Goal: Information Seeking & Learning: Compare options

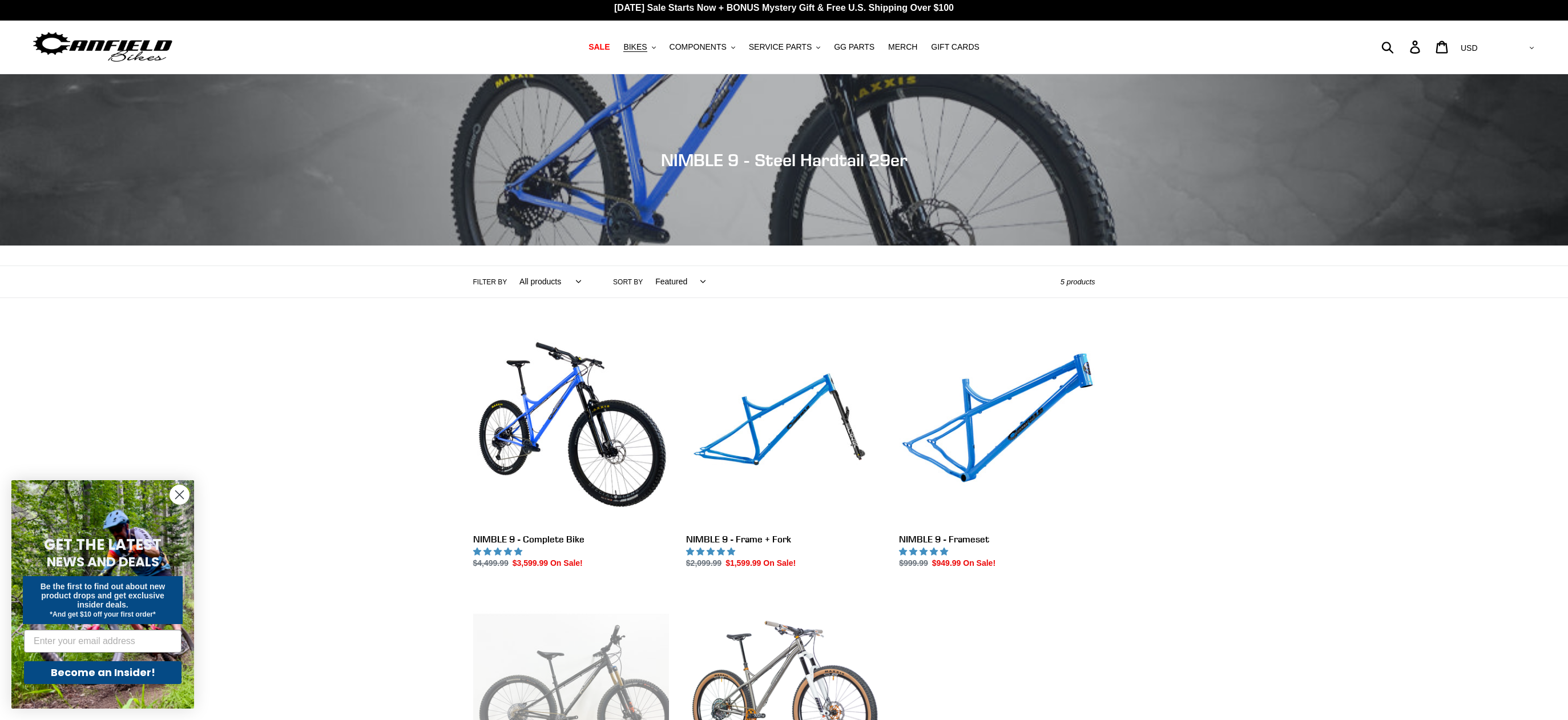
scroll to position [346, 0]
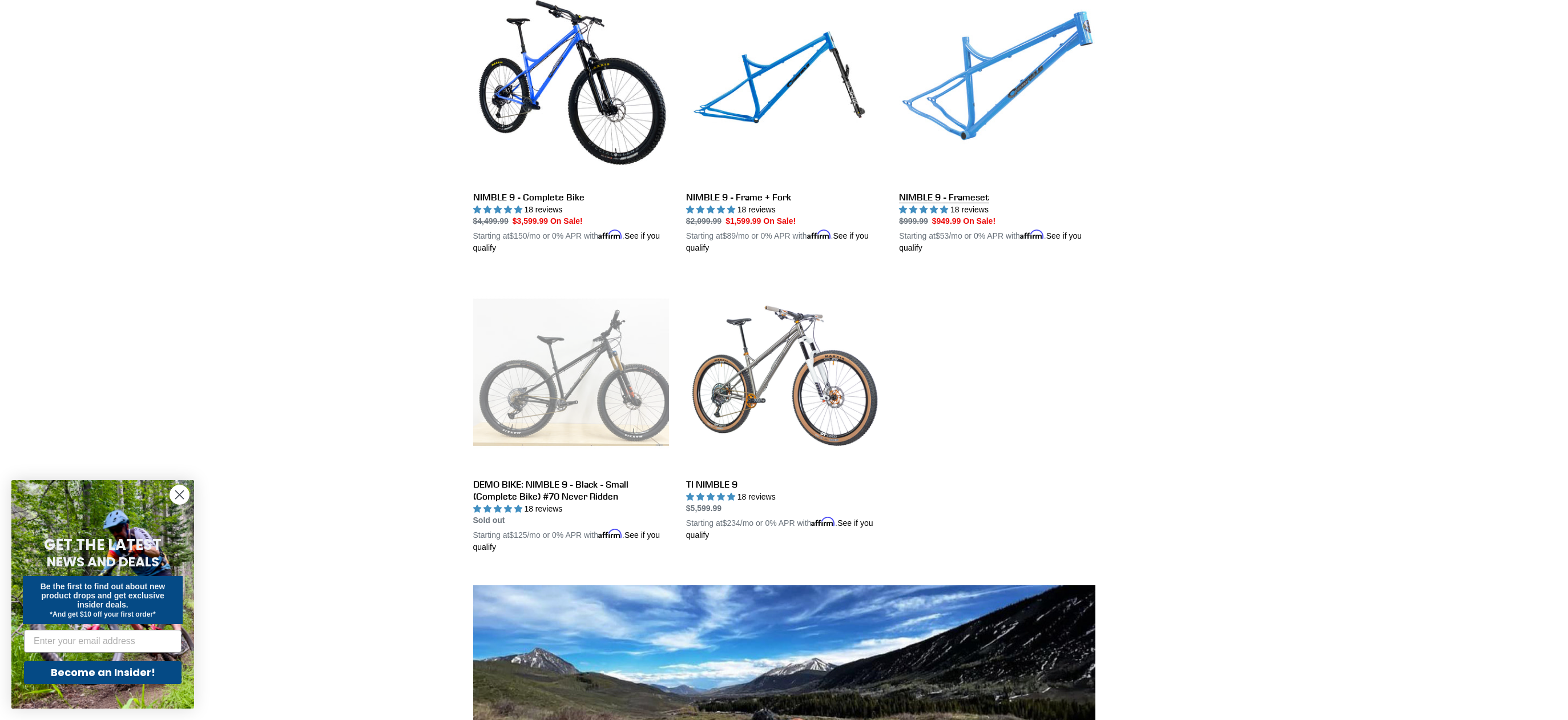
click at [1041, 69] on link "NIMBLE 9 - Frameset" at bounding box center [997, 121] width 196 height 267
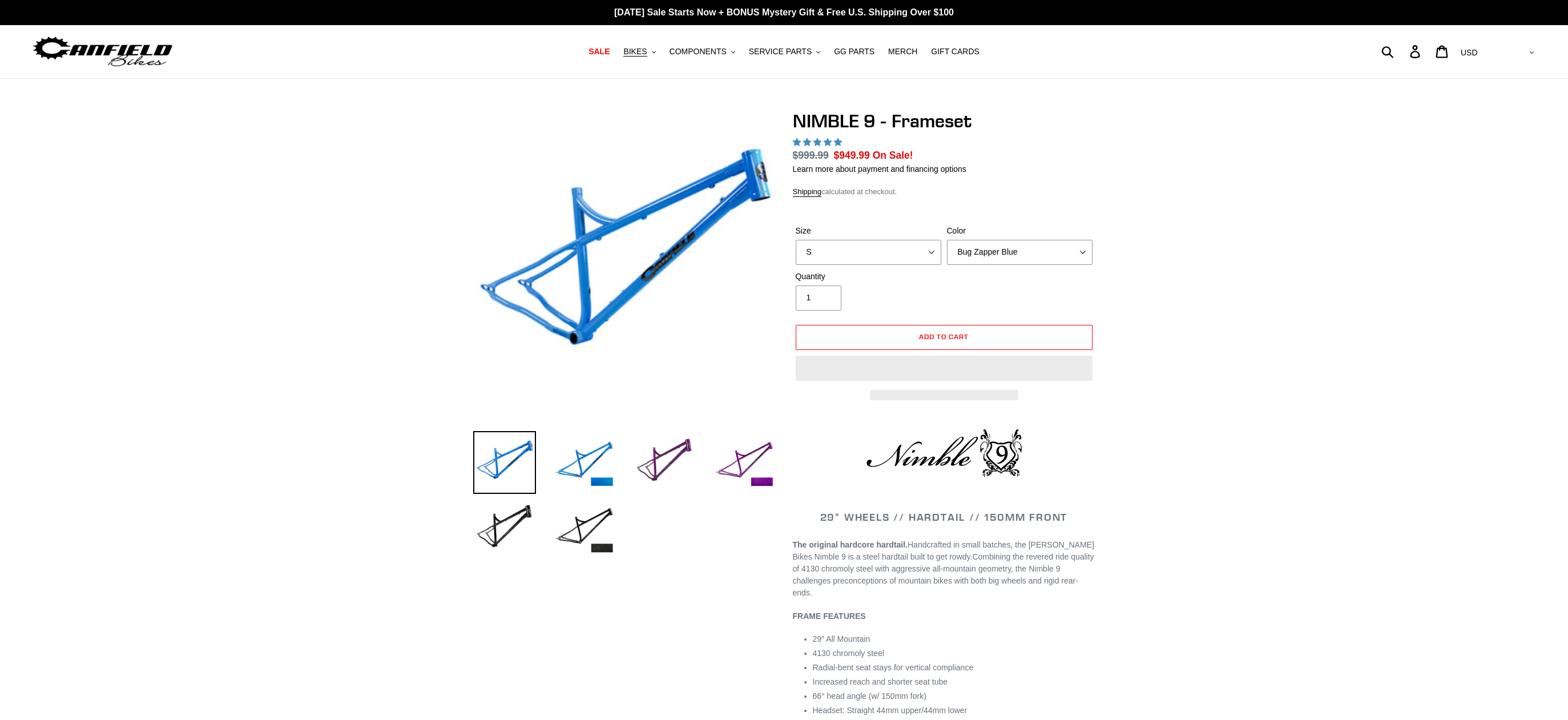
select select "highest-rating"
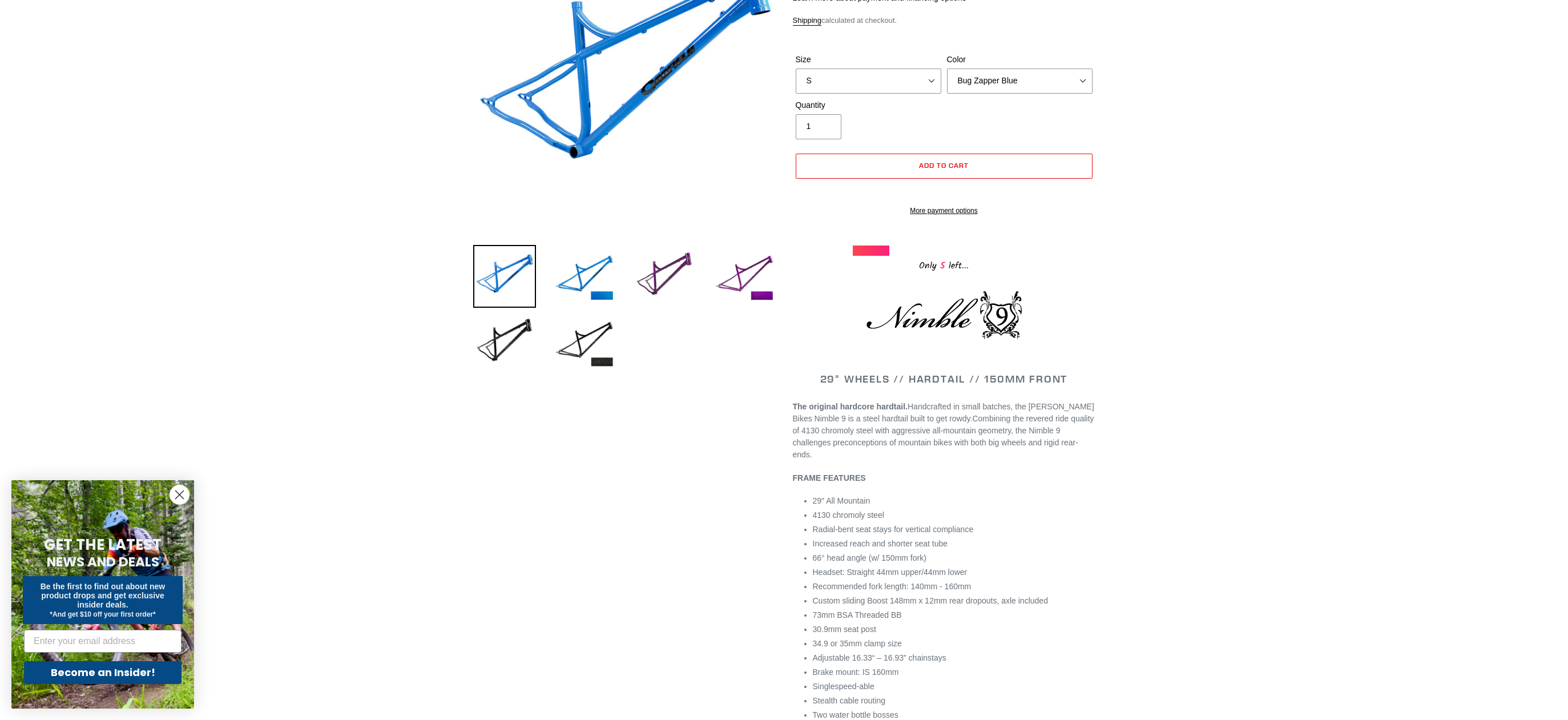
scroll to position [188, 0]
click at [988, 76] on select "Bug Zapper Blue Purple Haze -Sold Out Galaxy Black" at bounding box center [1020, 79] width 146 height 25
click at [947, 67] on select "Bug Zapper Blue Purple Haze -Sold Out Galaxy Black" at bounding box center [1020, 79] width 146 height 25
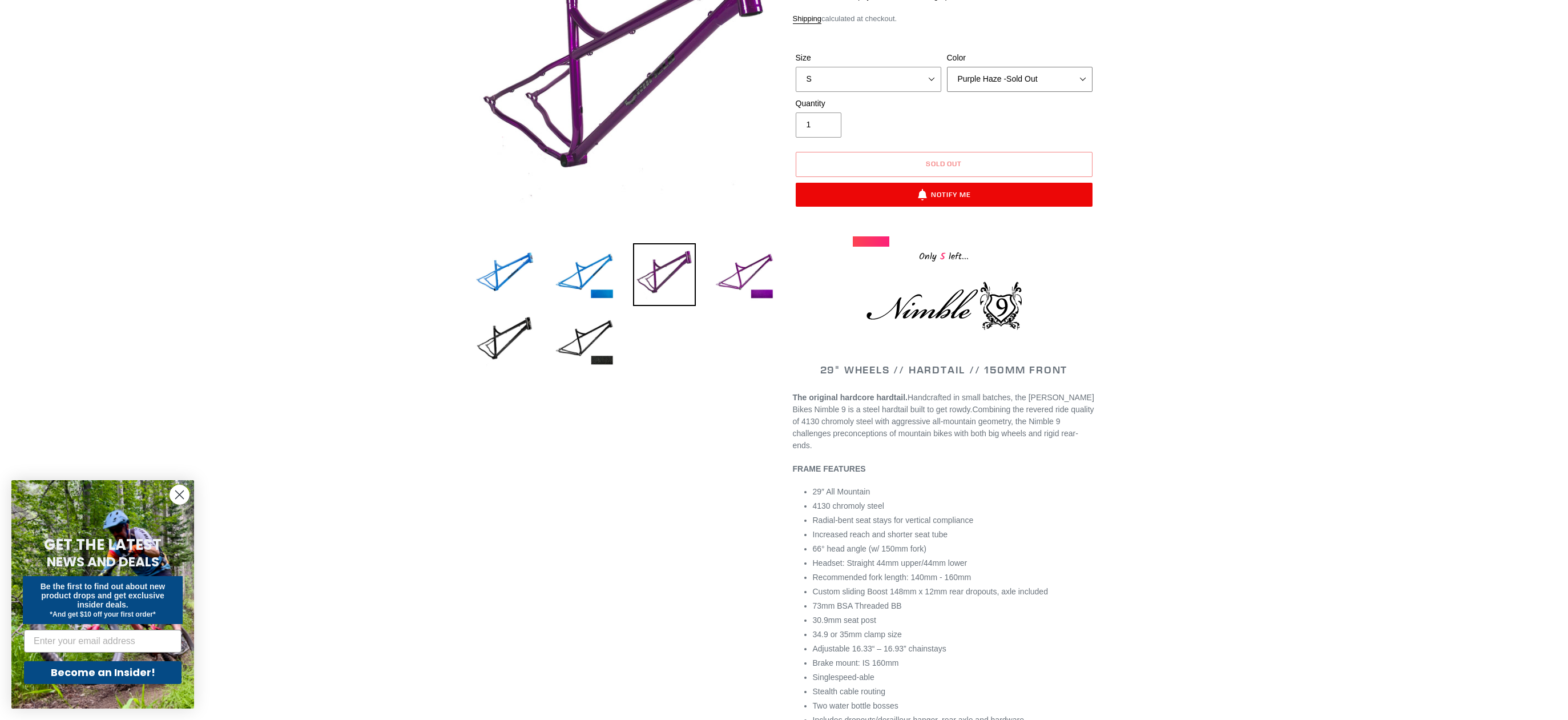
click at [995, 78] on select "Bug Zapper Blue Purple Haze -Sold Out Galaxy Black" at bounding box center [1020, 79] width 146 height 25
select select "Galaxy Black"
click at [947, 67] on select "Bug Zapper Blue Purple Haze -Sold Out Galaxy Black" at bounding box center [1020, 79] width 146 height 25
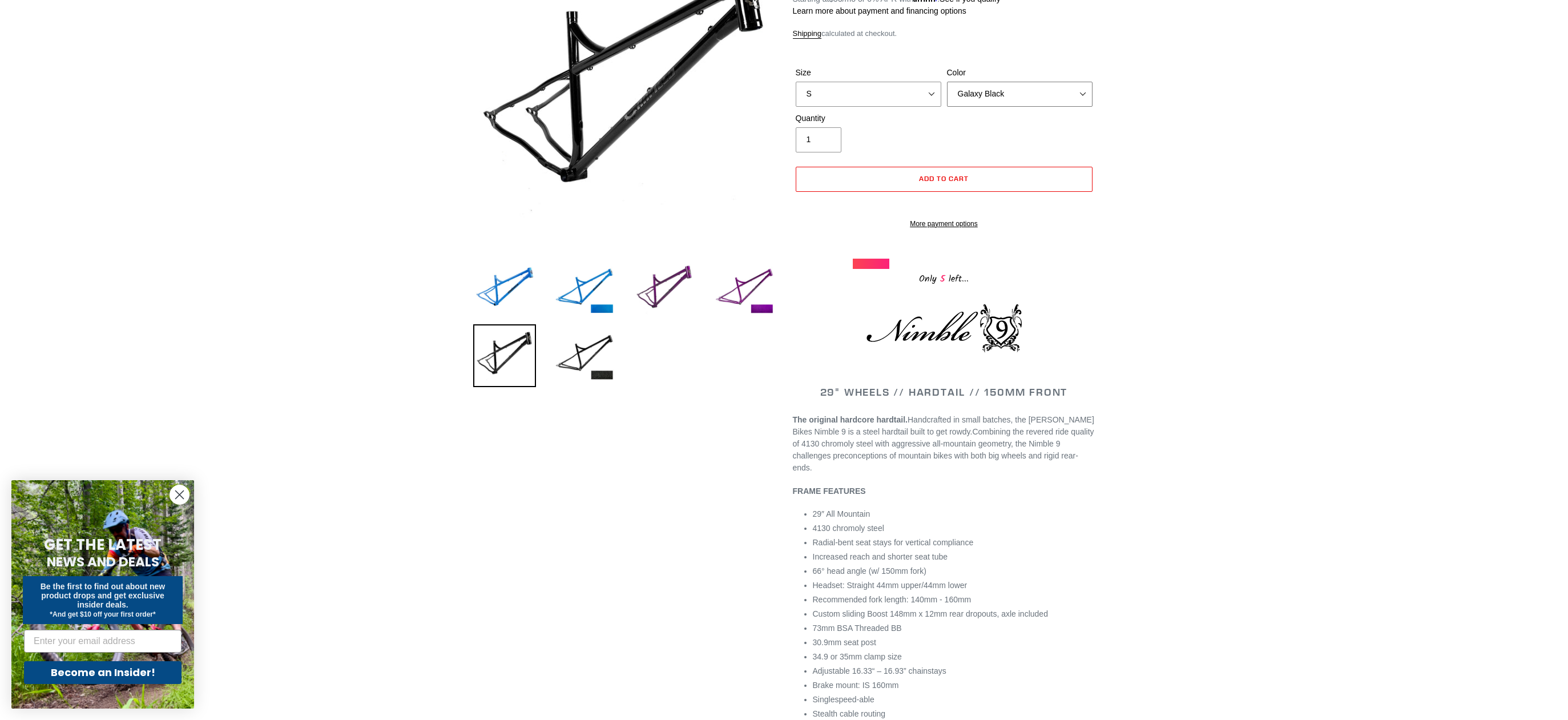
scroll to position [167, 0]
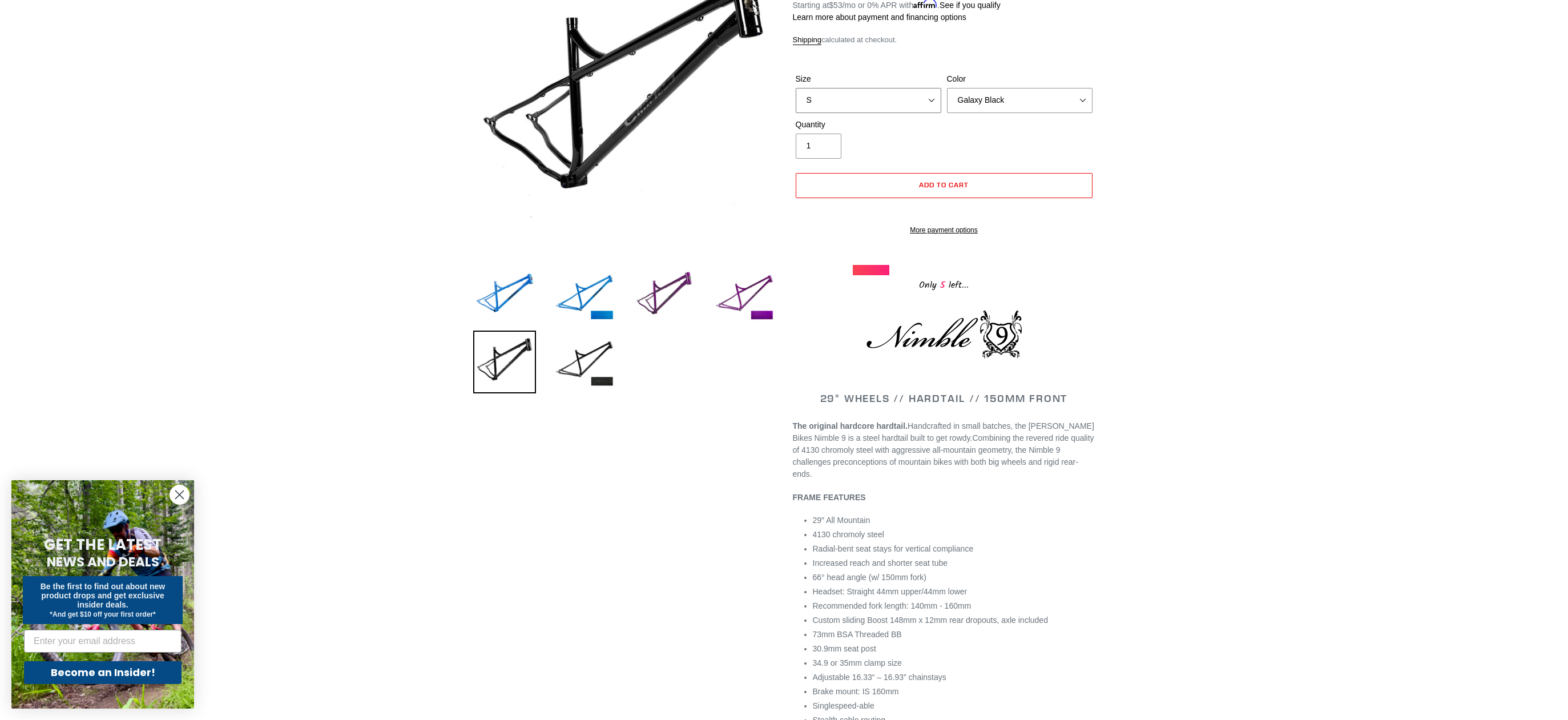
click at [907, 96] on select "S M L XL" at bounding box center [869, 100] width 146 height 25
select select "XL"
click at [796, 88] on select "S M L XL" at bounding box center [869, 100] width 146 height 25
click at [1185, 144] on div "Previous slide" at bounding box center [784, 659] width 1568 height 1432
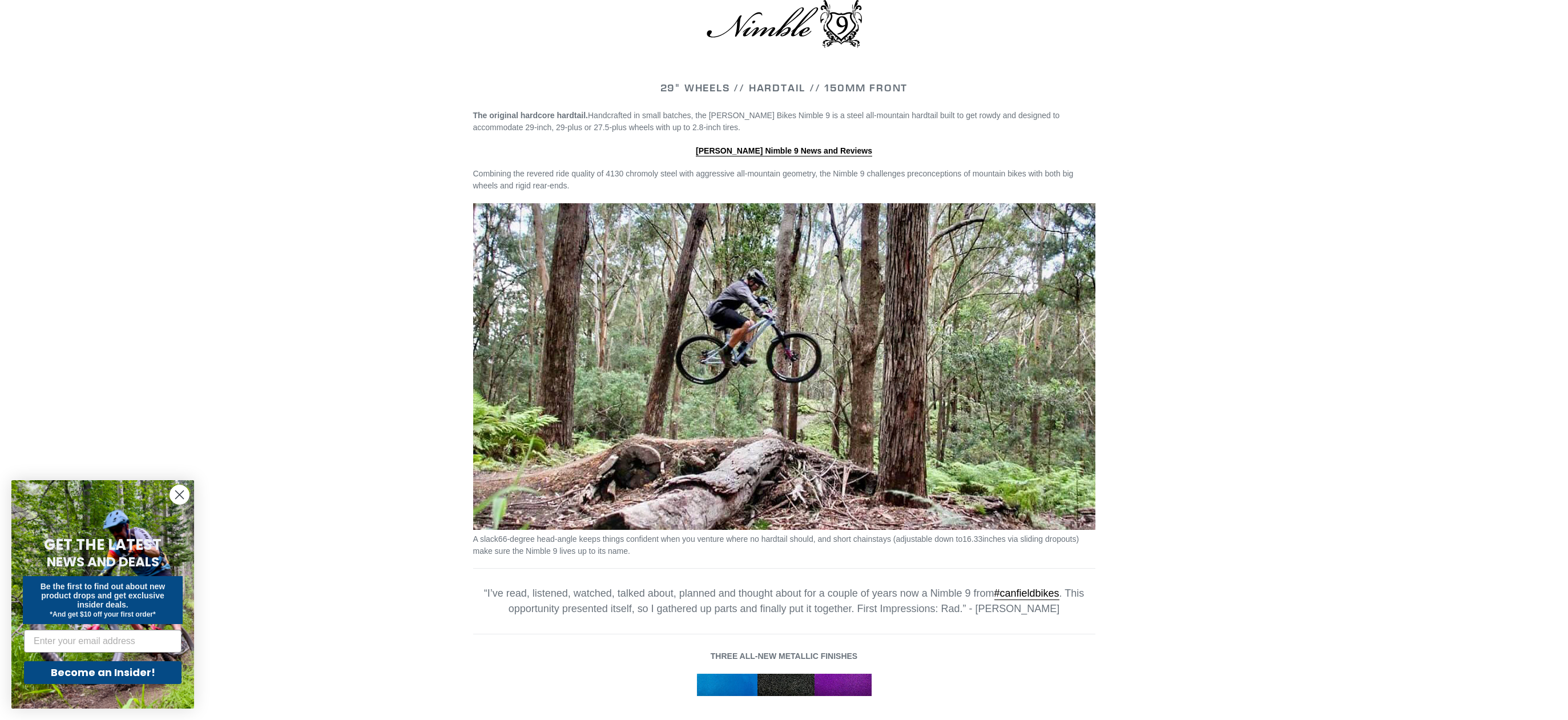
scroll to position [1219, 0]
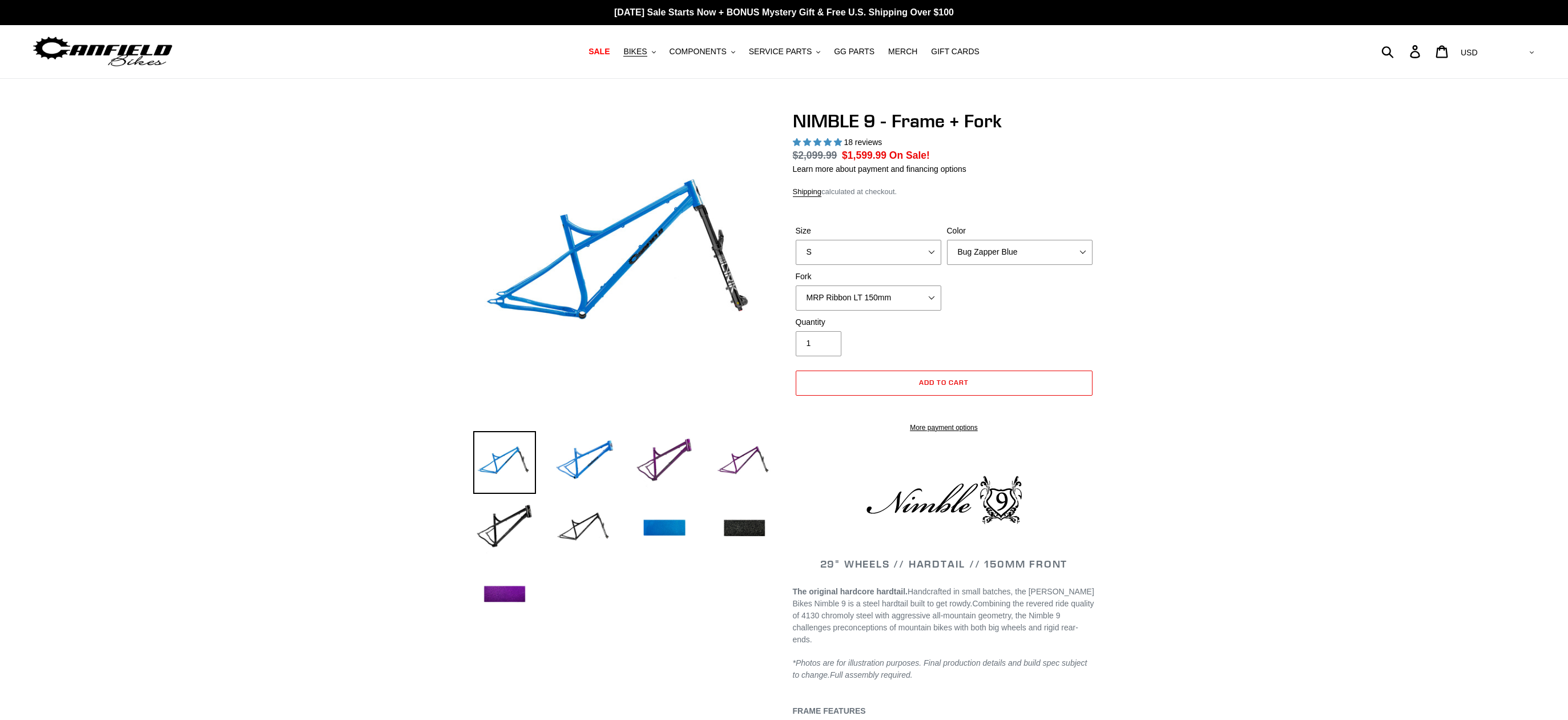
select select "highest-rating"
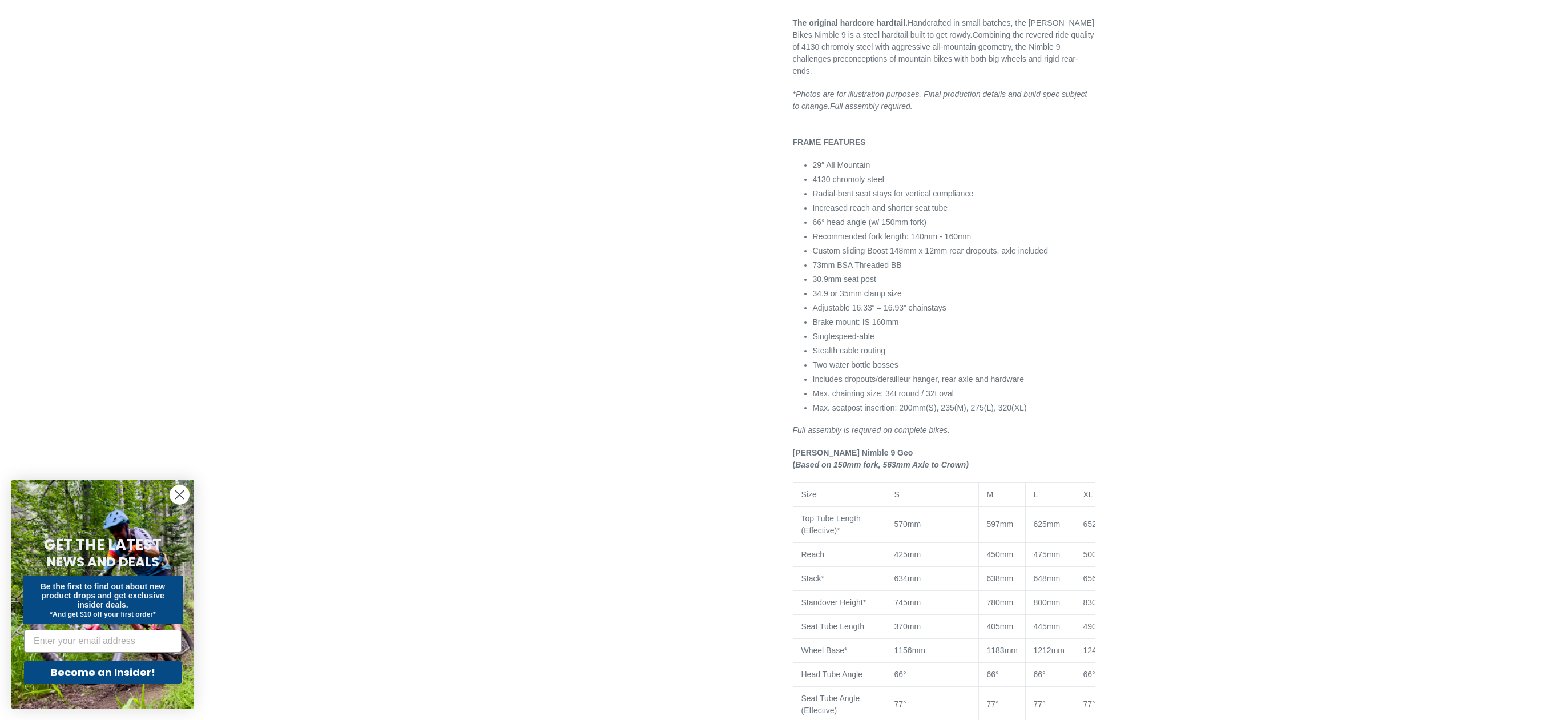
scroll to position [691, 0]
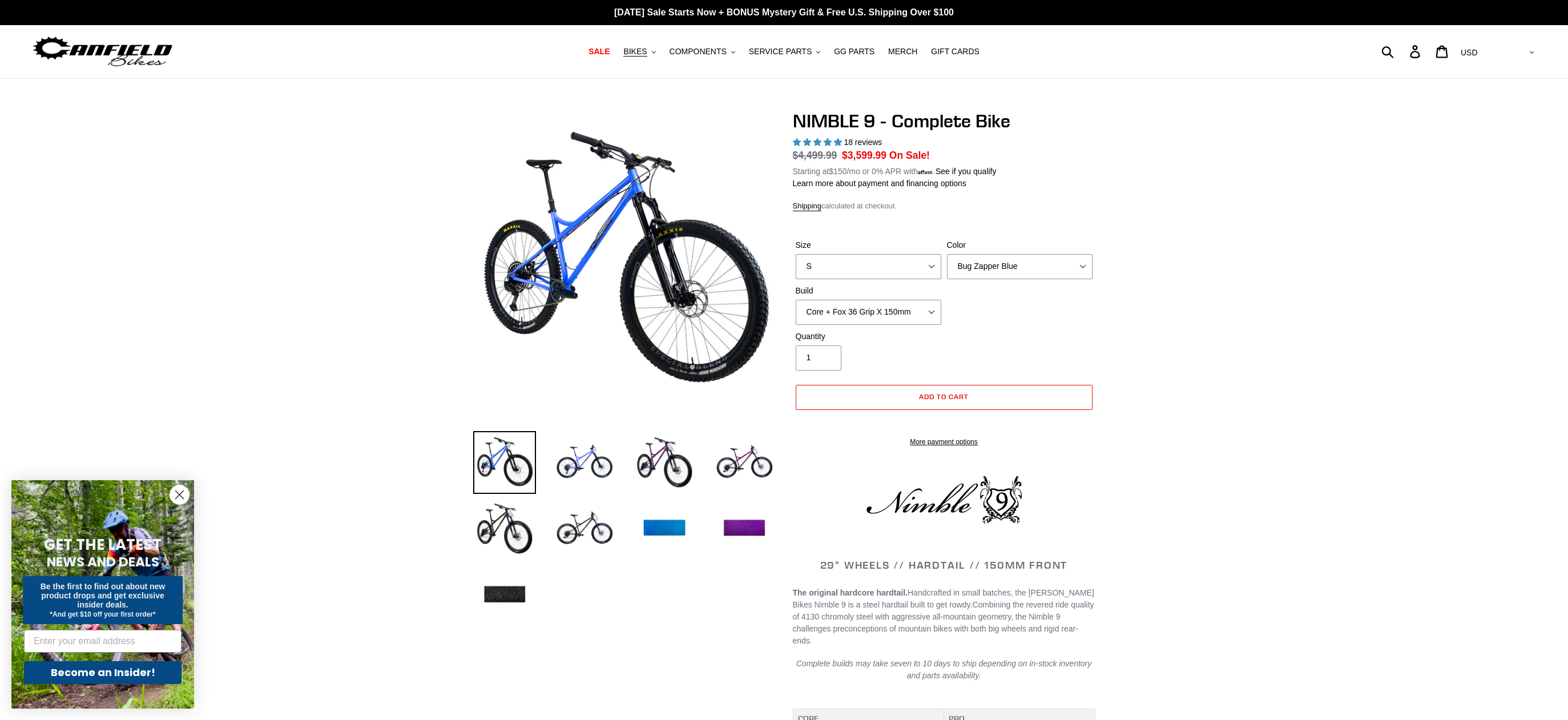
select select "highest-rating"
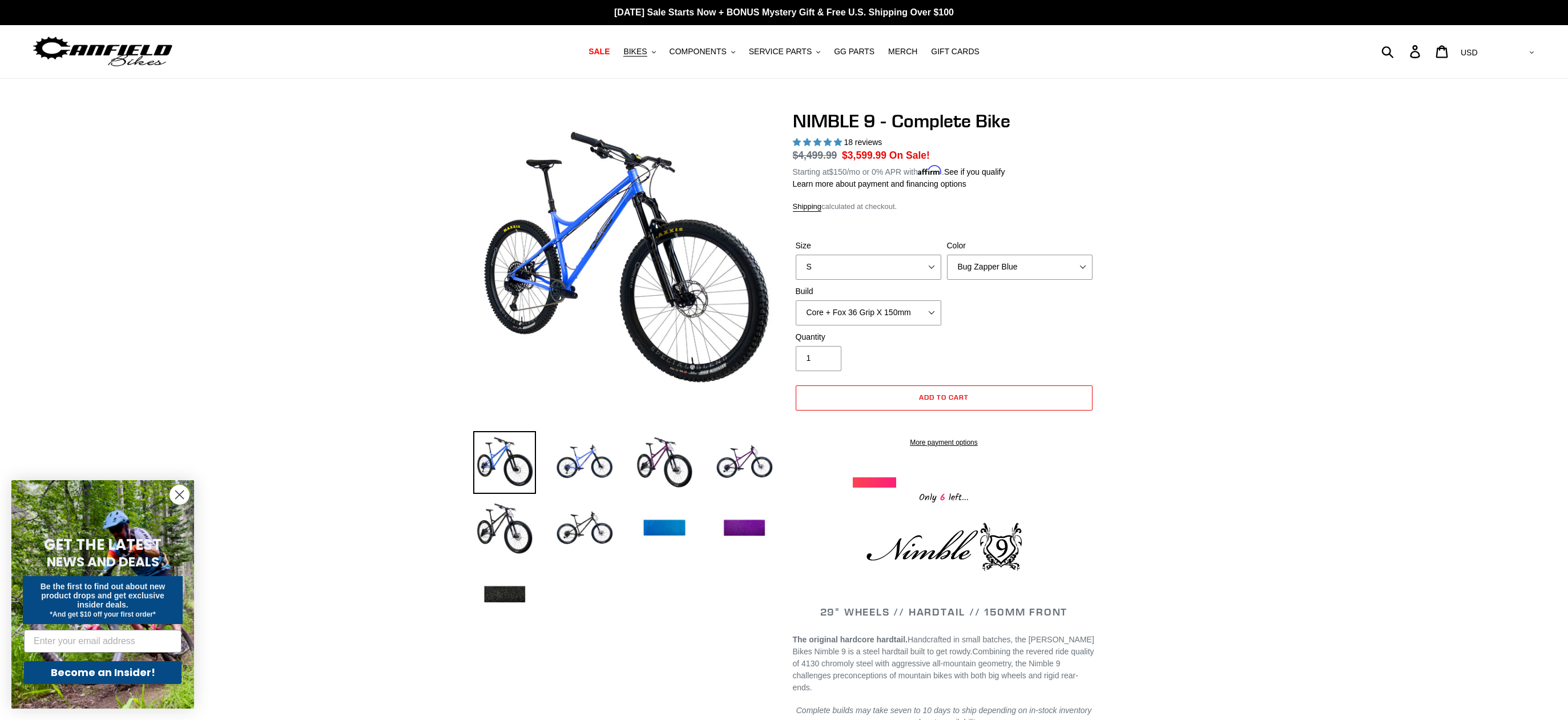
click at [1020, 258] on select "Bug Zapper Blue Purple Haze - Sold Out Galaxy Black" at bounding box center [1020, 267] width 146 height 25
select select "Galaxy Black"
click at [947, 255] on select "Bug Zapper Blue Purple Haze - Sold Out Galaxy Black" at bounding box center [1020, 267] width 146 height 25
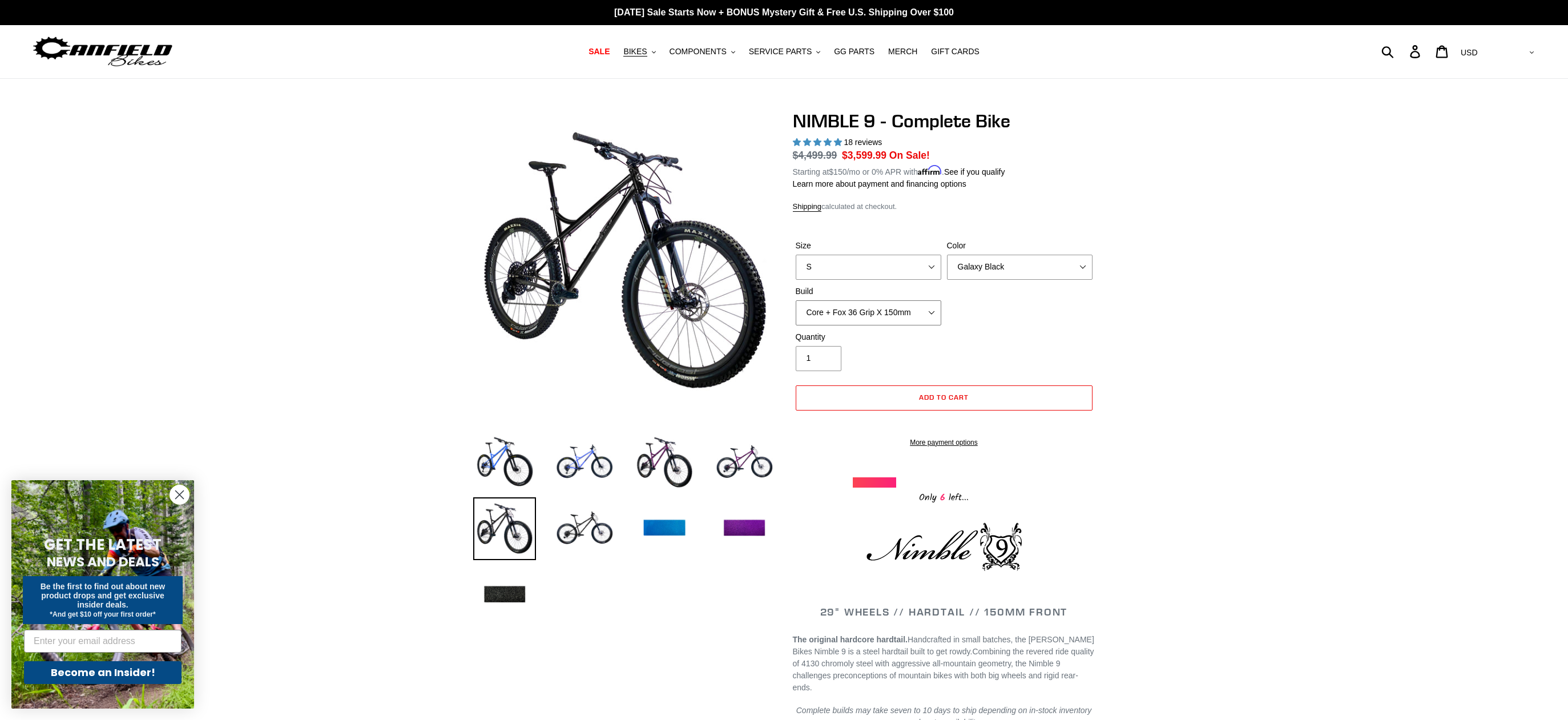
click at [909, 312] on select "Core + Fox 36 Grip X 150mm Pro + Fox 36 Grip X 150mm Core + RockShox Lyrik Ulti…" at bounding box center [869, 312] width 146 height 25
click at [648, 57] on button "BIKES .cls-1{fill:#231f20}" at bounding box center [639, 52] width 44 height 16
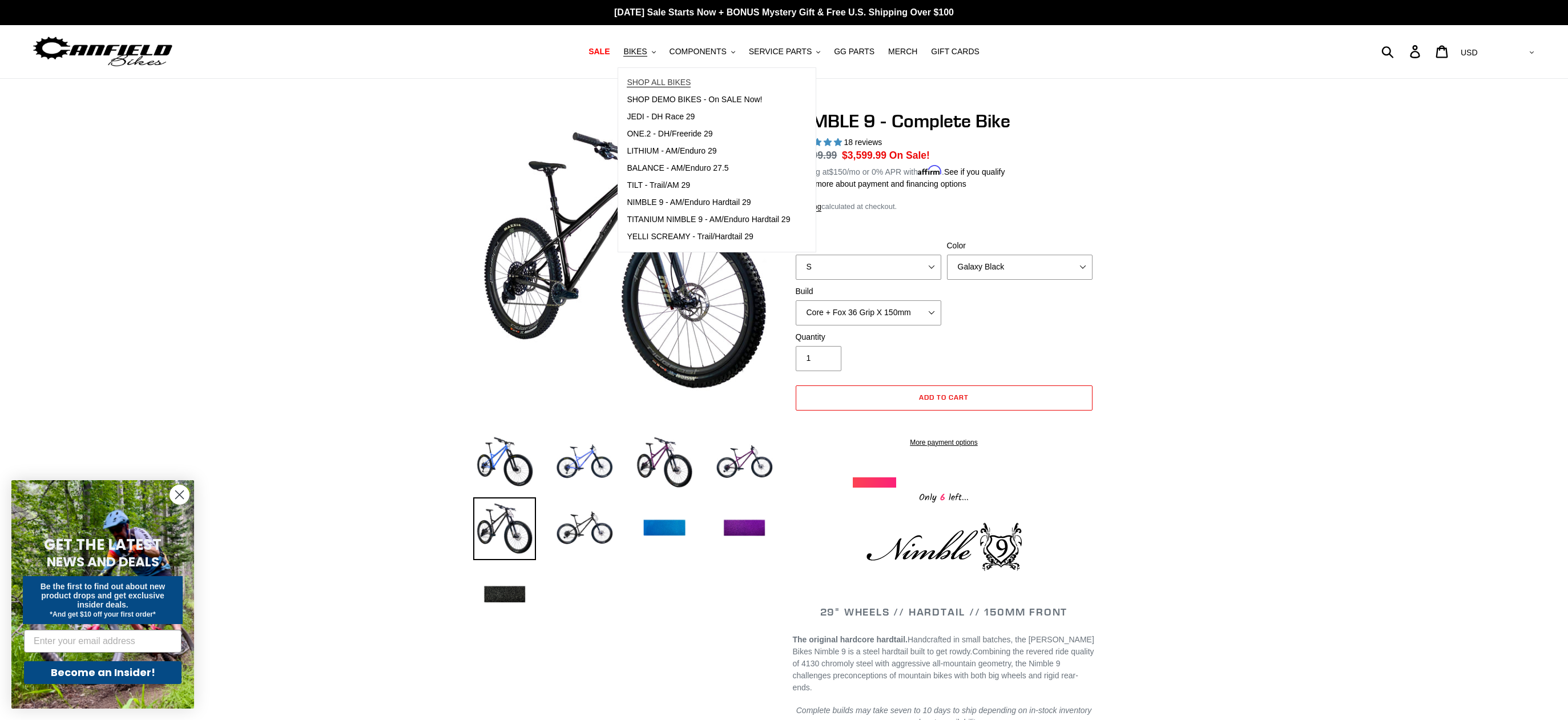
click at [654, 86] on span "SHOP ALL BIKES" at bounding box center [658, 82] width 64 height 10
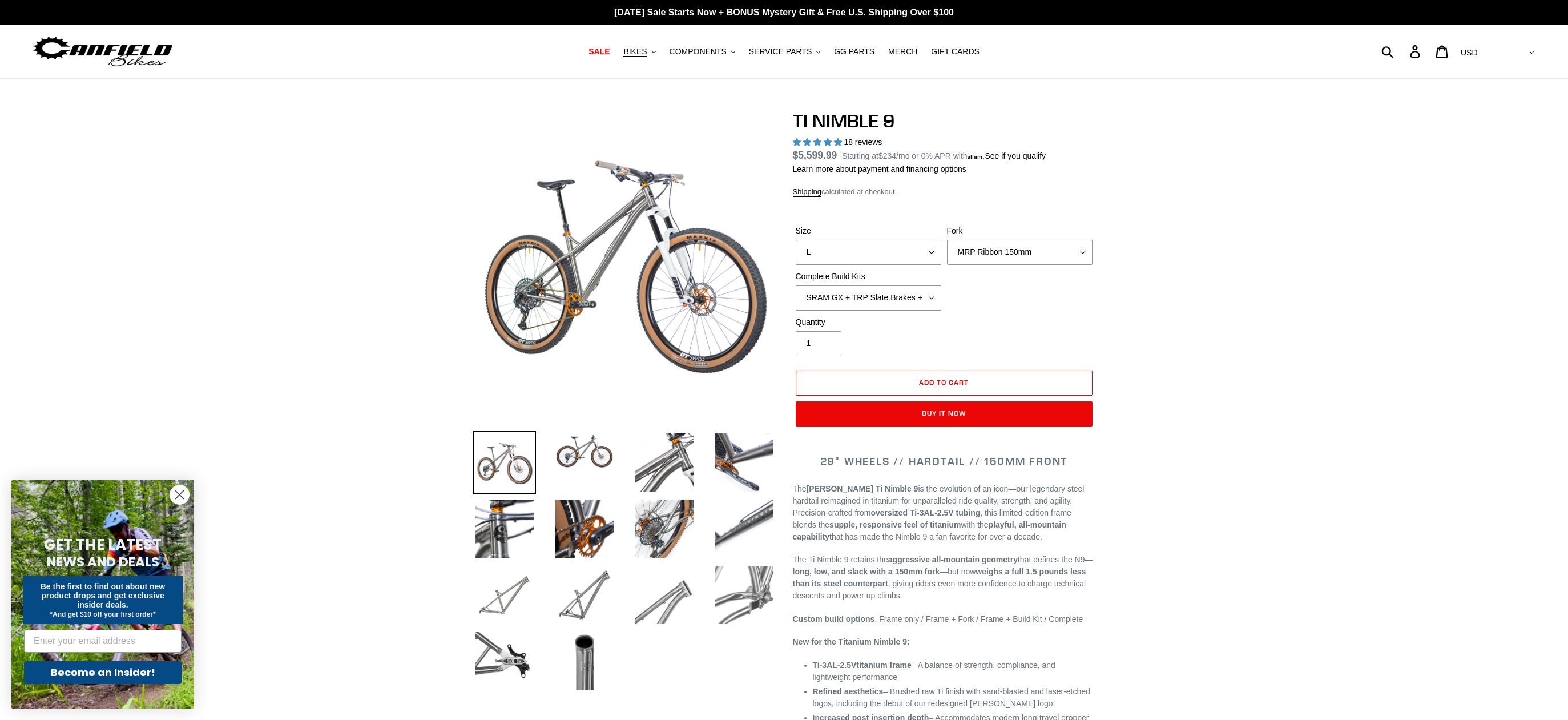
select select "highest-rating"
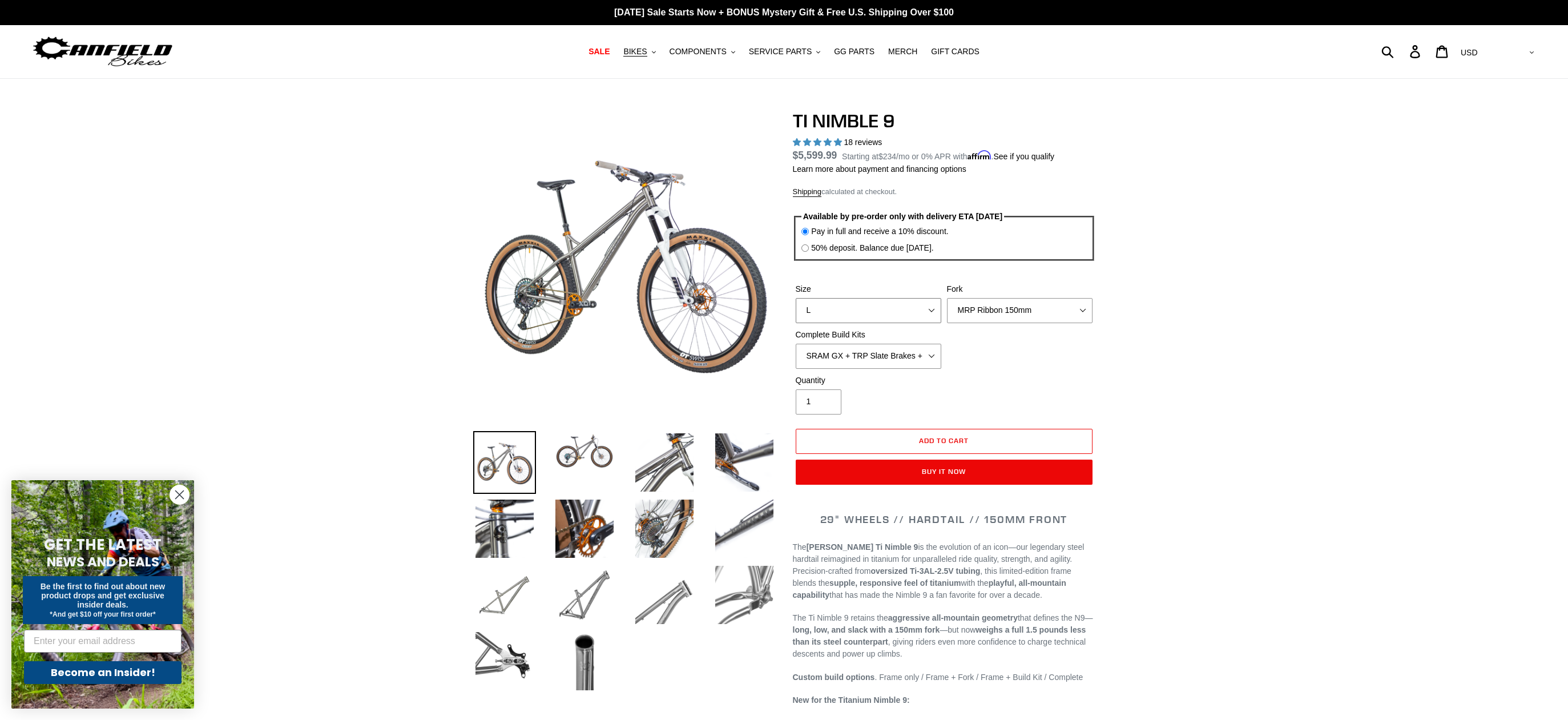
click at [920, 315] on select "S M L XL / XXL (Specify at checkout)" at bounding box center [869, 310] width 146 height 25
select select "XL / XXL (Specify at checkout)"
click at [796, 298] on select "S M L XL / XXL (Specify at checkout)" at bounding box center [869, 310] width 146 height 25
click at [1070, 367] on div "Size S M L XL / XXL (Specify at checkout) Fork MRP Ribbon 150mm RockShox Lyrik …" at bounding box center [944, 329] width 303 height 91
click at [893, 244] on label "50% deposit. Balance due 8/10/25." at bounding box center [872, 248] width 122 height 12
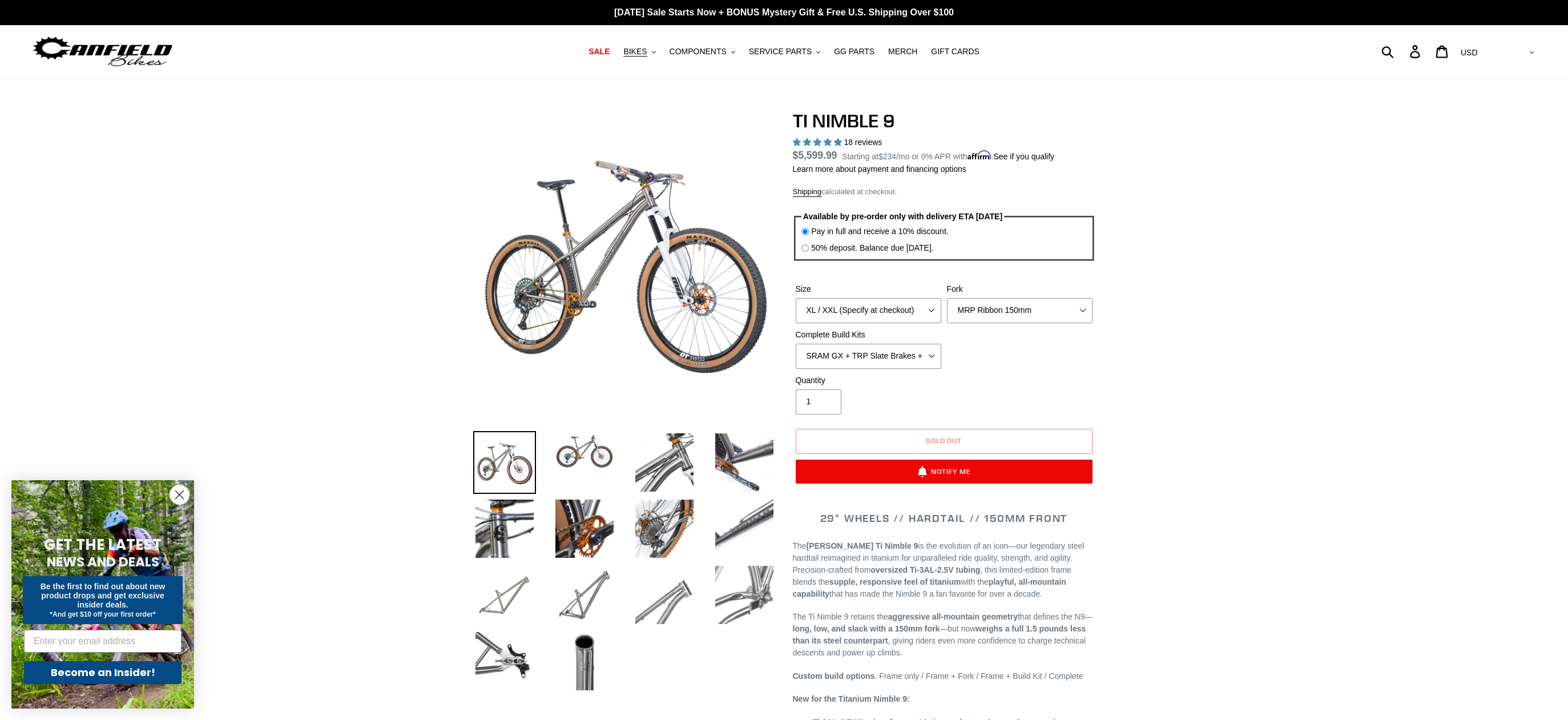
click at [809, 244] on input "50% deposit. Balance due 8/10/25." at bounding box center [805, 248] width 7 height 7
radio input "true"
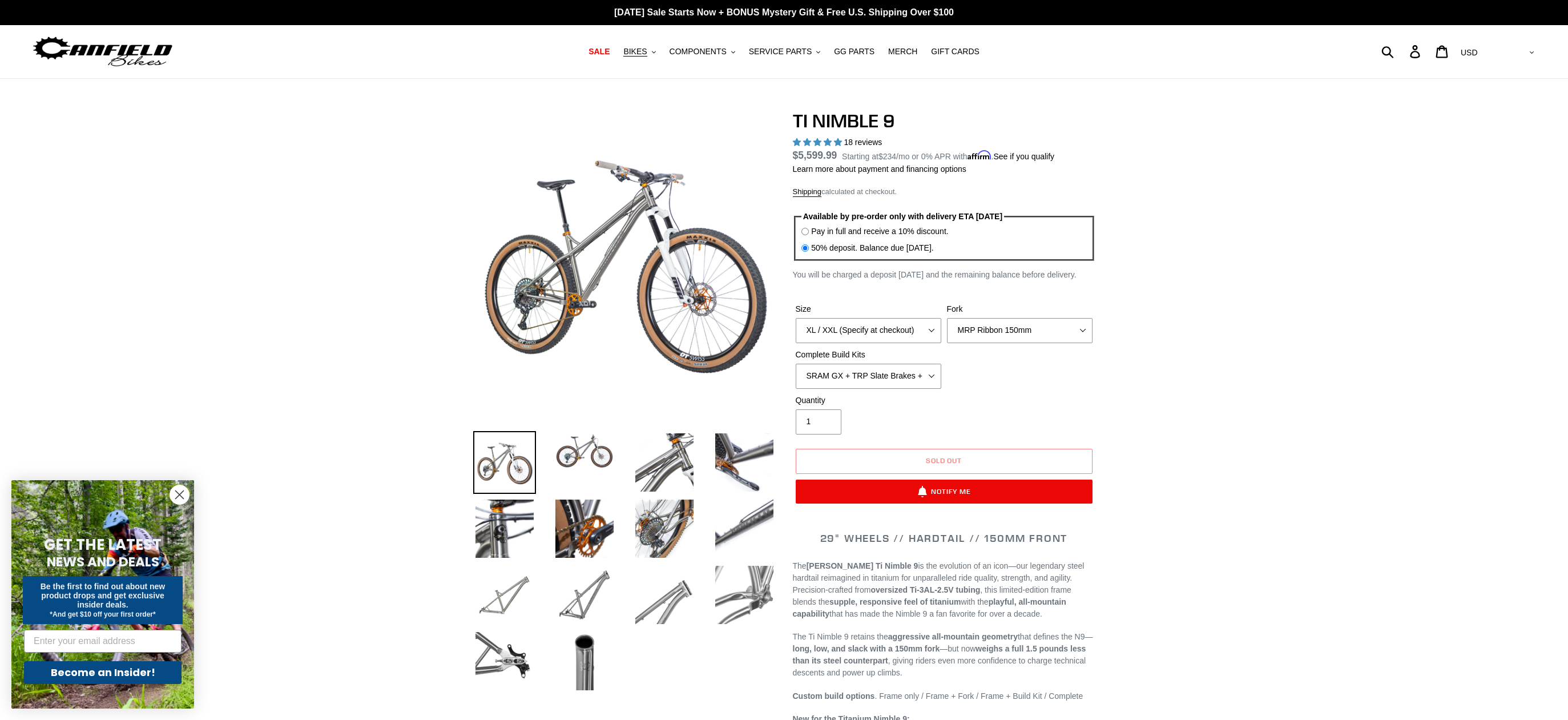
click at [893, 230] on label "Pay in full and receive a 10% discount." at bounding box center [879, 231] width 137 height 12
click at [809, 230] on input "Pay in full and receive a 10% discount." at bounding box center [805, 231] width 7 height 7
radio input "true"
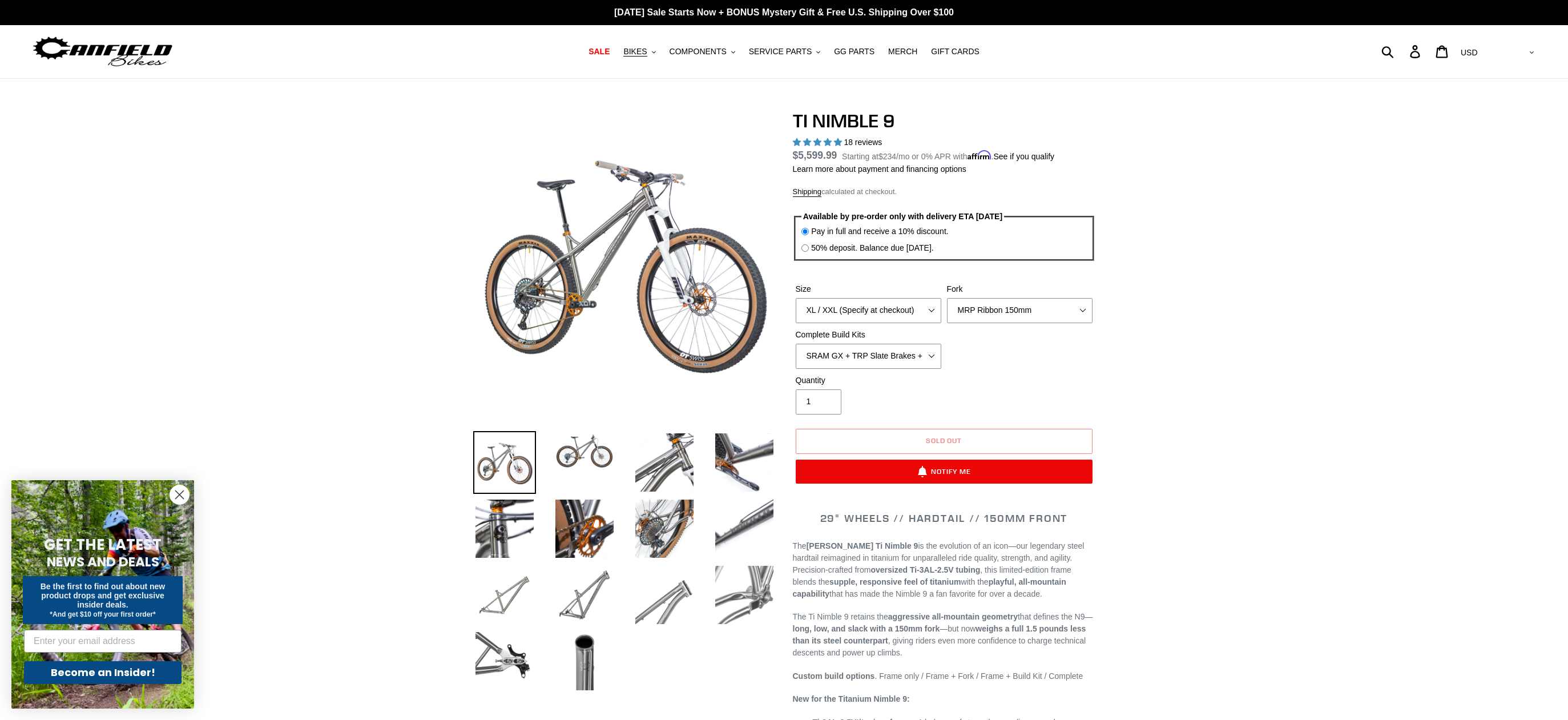
scroll to position [13, 0]
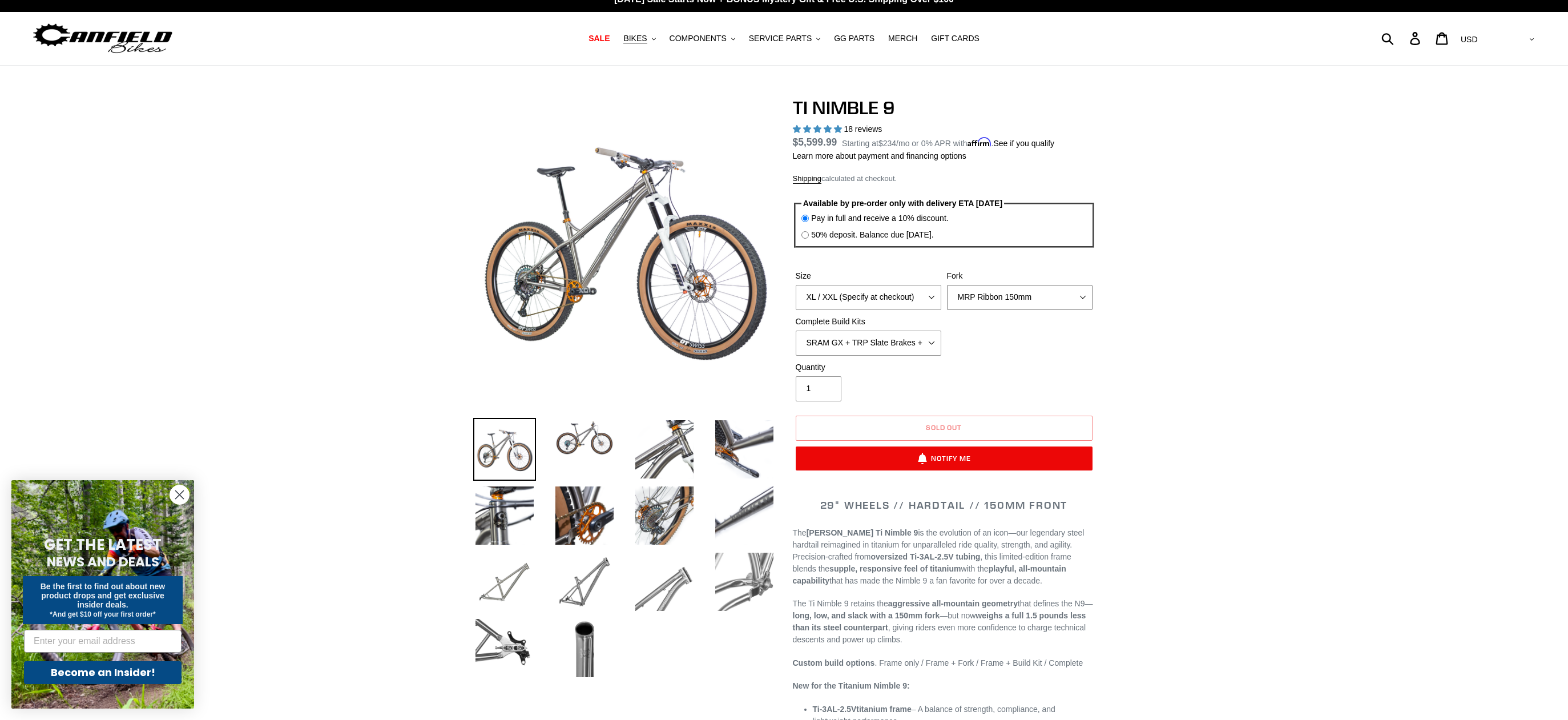
click at [1034, 301] on select "MRP Ribbon 150mm RockShox Lyrik 150mm Fox Factory 36 150mm Cane Creek Helm 150m…" at bounding box center [1020, 297] width 146 height 25
click at [947, 285] on select "MRP Ribbon 150mm RockShox Lyrik 150mm Fox Factory 36 150mm Cane Creek Helm 150m…" at bounding box center [1020, 297] width 146 height 25
click at [1033, 299] on select "MRP Ribbon 150mm RockShox Lyrik 150mm Fox Factory 36 150mm Cane Creek Helm 150m…" at bounding box center [1020, 297] width 146 height 25
click at [947, 285] on select "MRP Ribbon 150mm RockShox Lyrik 150mm Fox Factory 36 150mm Cane Creek Helm 150m…" at bounding box center [1020, 297] width 146 height 25
click at [1033, 298] on select "MRP Ribbon 150mm RockShox Lyrik 150mm Fox Factory 36 150mm Cane Creek Helm 150m…" at bounding box center [1020, 297] width 146 height 25
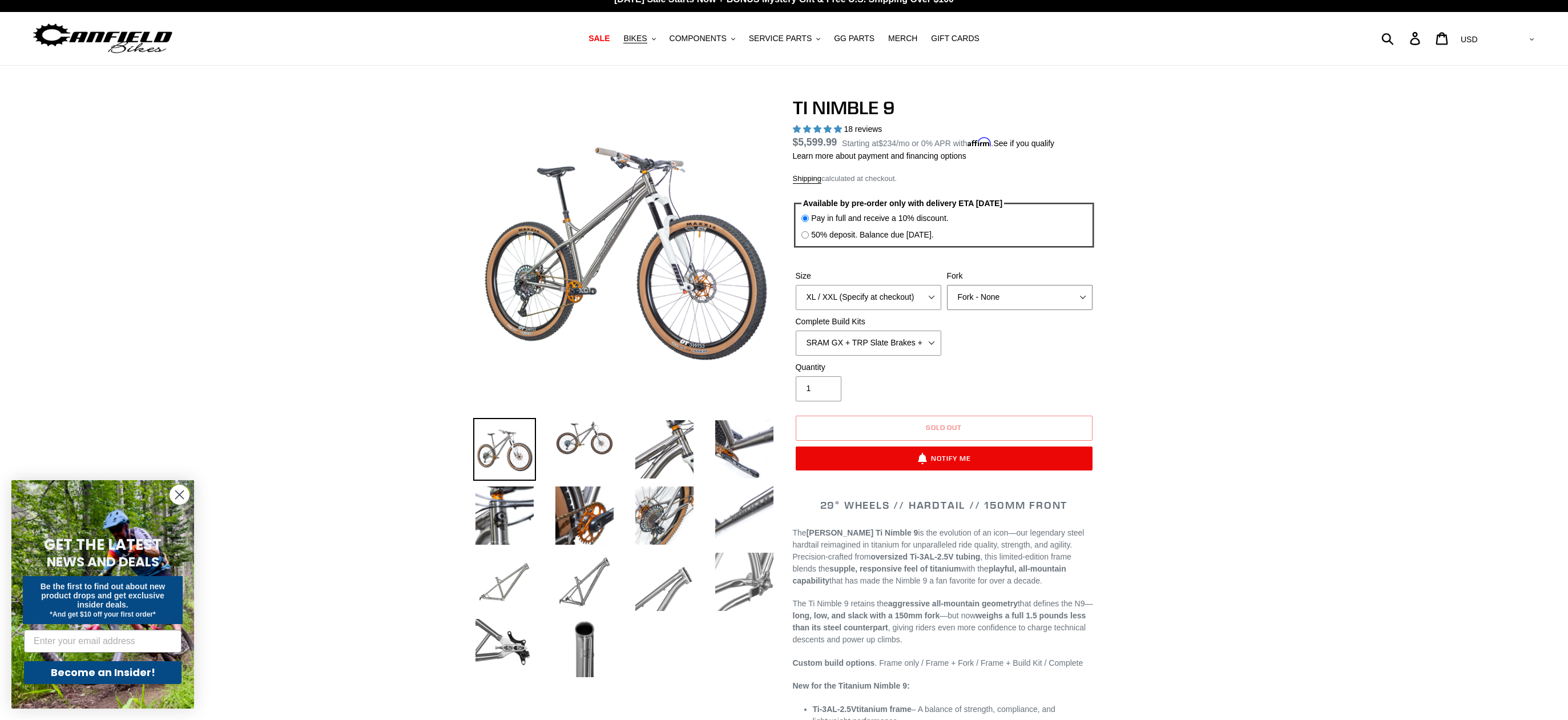
click at [947, 285] on select "MRP Ribbon 150mm RockShox Lyrik 150mm Fox Factory 36 150mm Cane Creek Helm 150m…" at bounding box center [1020, 297] width 146 height 25
click at [1025, 299] on select "MRP Ribbon 150mm RockShox Lyrik 150mm Fox Factory 36 150mm Cane Creek Helm 150m…" at bounding box center [1020, 297] width 146 height 25
select select "Cane Creek Helm 150mm"
click at [947, 285] on select "MRP Ribbon 150mm RockShox Lyrik 150mm Fox Factory 36 150mm Cane Creek Helm 150m…" at bounding box center [1020, 297] width 146 height 25
click at [917, 344] on select "SRAM GX + TRP Slate Brakes + Rotors + e13 LG-1 Wheels SHIMANO XT + SHIMANO brak…" at bounding box center [869, 343] width 146 height 25
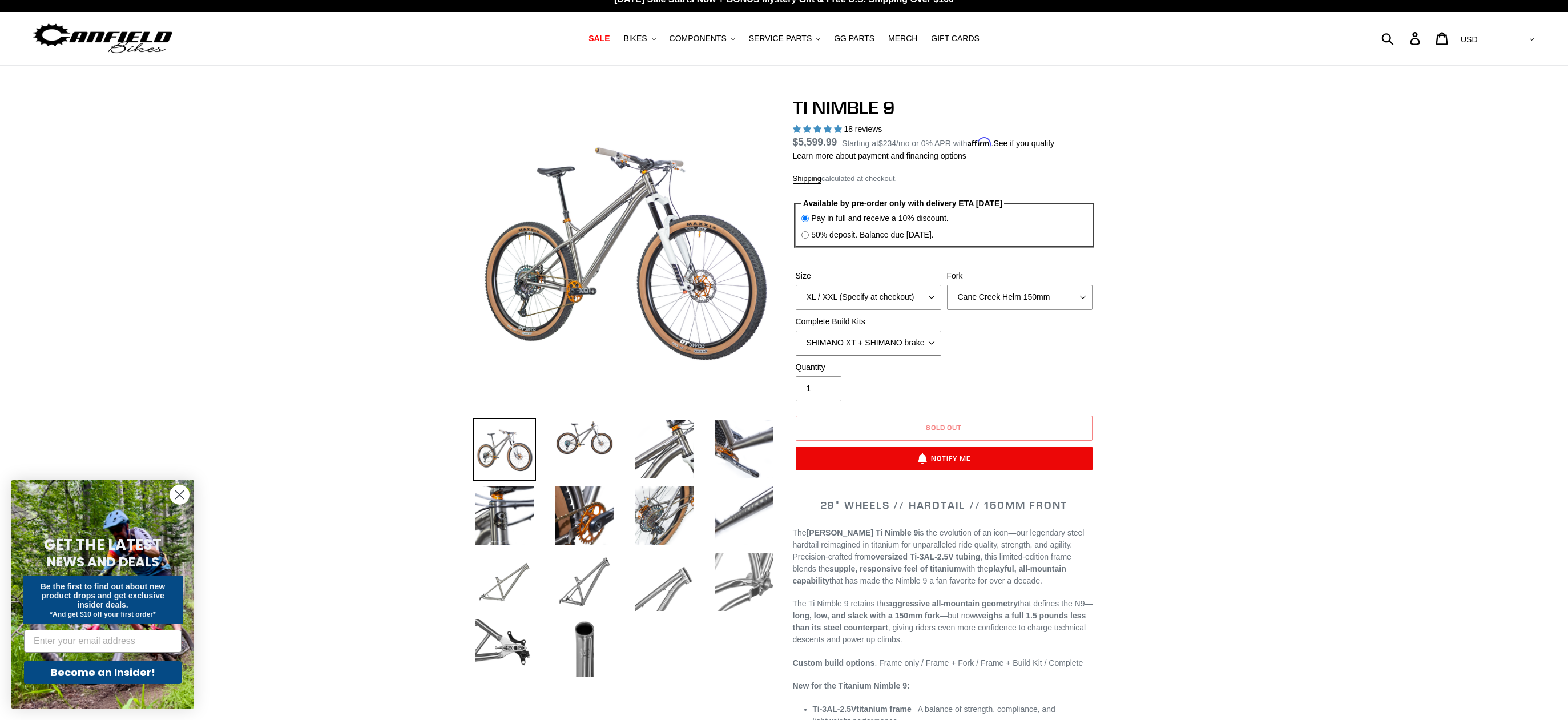
click at [796, 331] on select "SRAM GX + TRP Slate Brakes + Rotors + e13 LG-1 Wheels SHIMANO XT + SHIMANO brak…" at bounding box center [869, 343] width 146 height 25
click at [909, 348] on select "SRAM GX + TRP Slate Brakes + Rotors + e13 LG-1 Wheels SHIMANO XT + SHIMANO brak…" at bounding box center [869, 343] width 146 height 25
click at [796, 331] on select "SRAM GX + TRP Slate Brakes + Rotors + e13 LG-1 Wheels SHIMANO XT + SHIMANO brak…" at bounding box center [869, 343] width 146 height 25
click at [904, 348] on select "SRAM GX + TRP Slate Brakes + Rotors + e13 LG-1 Wheels SHIMANO XT + SHIMANO brak…" at bounding box center [869, 343] width 146 height 25
click at [796, 331] on select "SRAM GX + TRP Slate Brakes + Rotors + e13 LG-1 Wheels SHIMANO XT + SHIMANO brak…" at bounding box center [869, 343] width 146 height 25
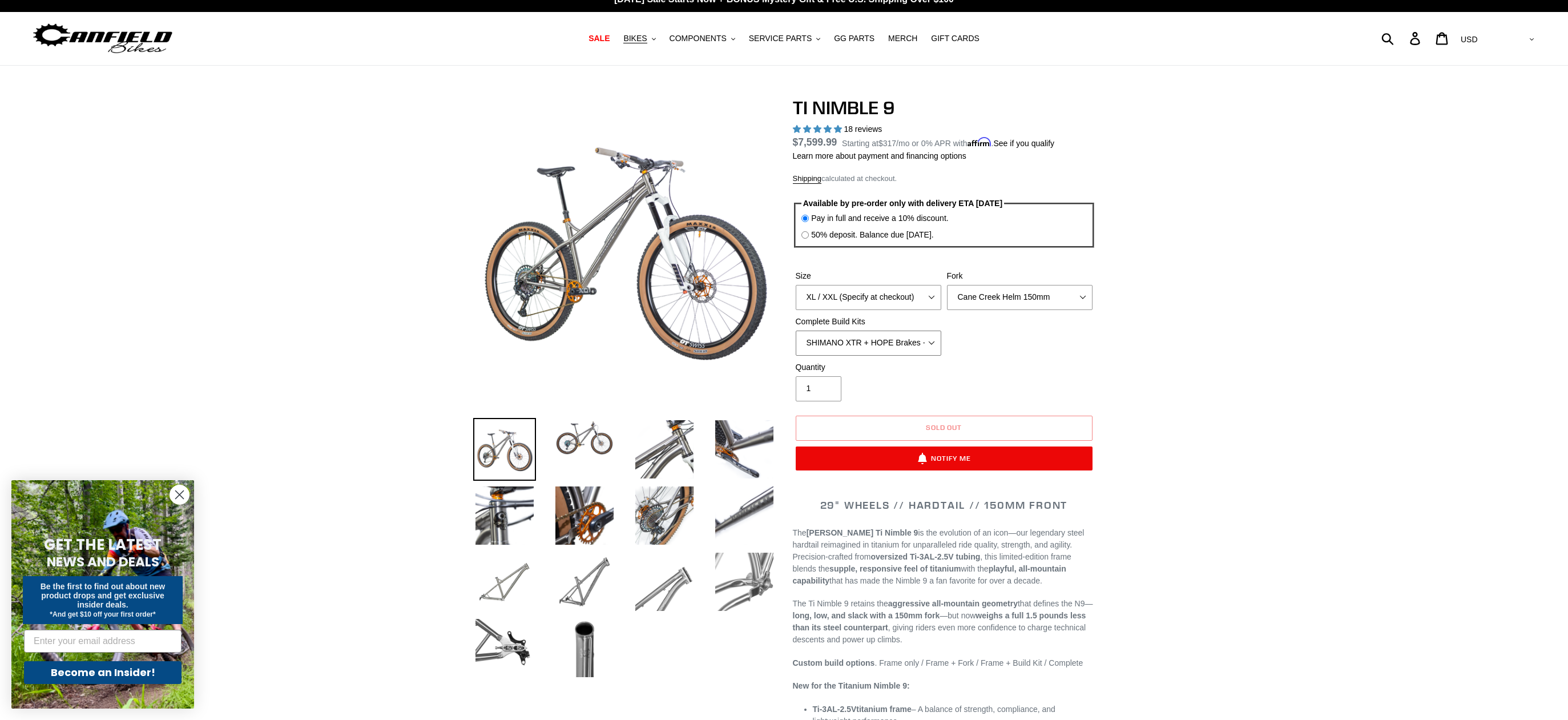
click at [903, 339] on select "SRAM GX + TRP Slate Brakes + Rotors + e13 LG-1 Wheels SHIMANO XT + SHIMANO brak…" at bounding box center [869, 343] width 146 height 25
select select "Complete Build Kit - None (Contact us for Custom Builds)"
click at [796, 331] on select "SRAM GX + TRP Slate Brakes + Rotors + e13 LG-1 Wheels SHIMANO XT + SHIMANO brak…" at bounding box center [869, 343] width 146 height 25
click at [896, 300] on select "S M L XL / XXL (Specify at checkout)" at bounding box center [869, 297] width 146 height 25
select select "L"
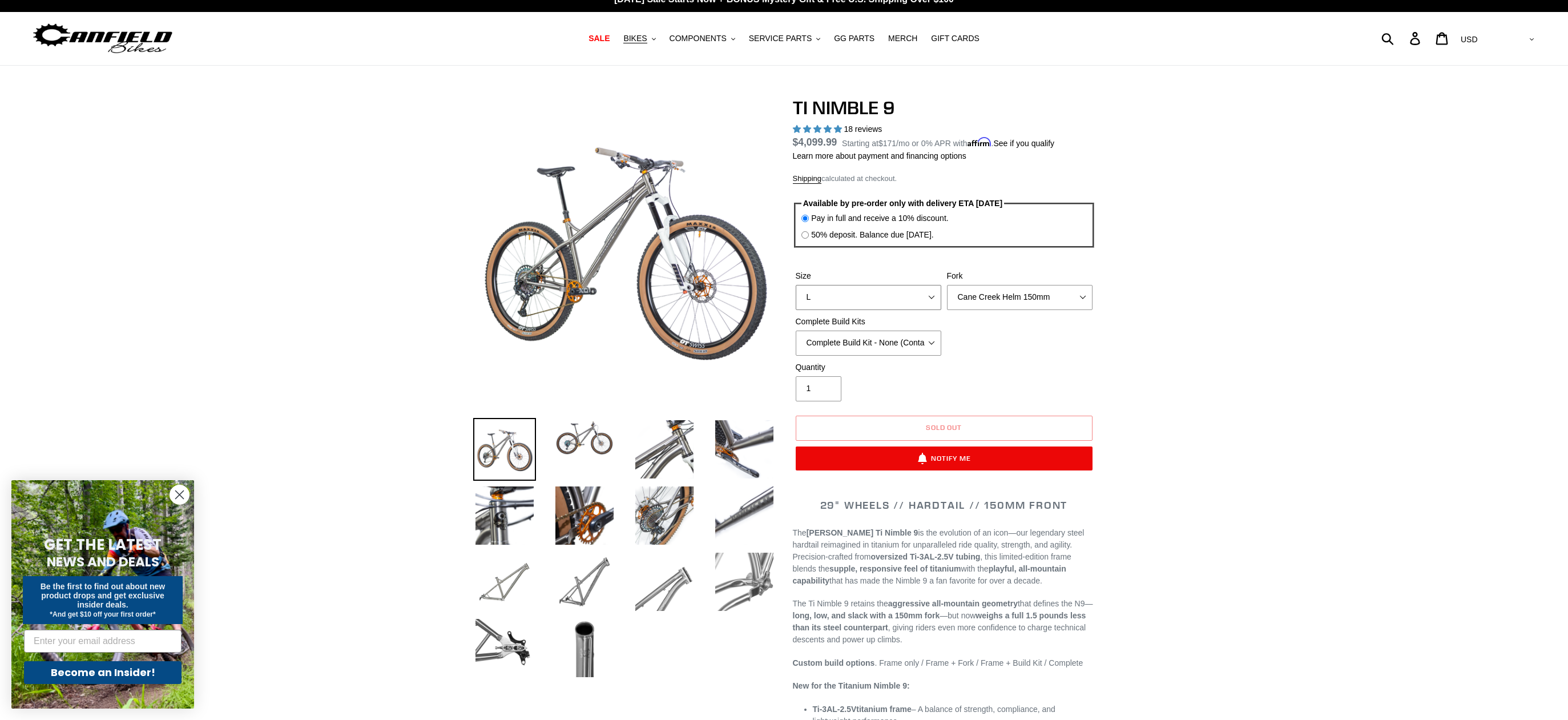
click at [796, 285] on select "S M L XL / XXL (Specify at checkout)" at bounding box center [869, 297] width 146 height 25
click at [893, 293] on select "S M L XL / XXL (Specify at checkout)" at bounding box center [869, 297] width 146 height 25
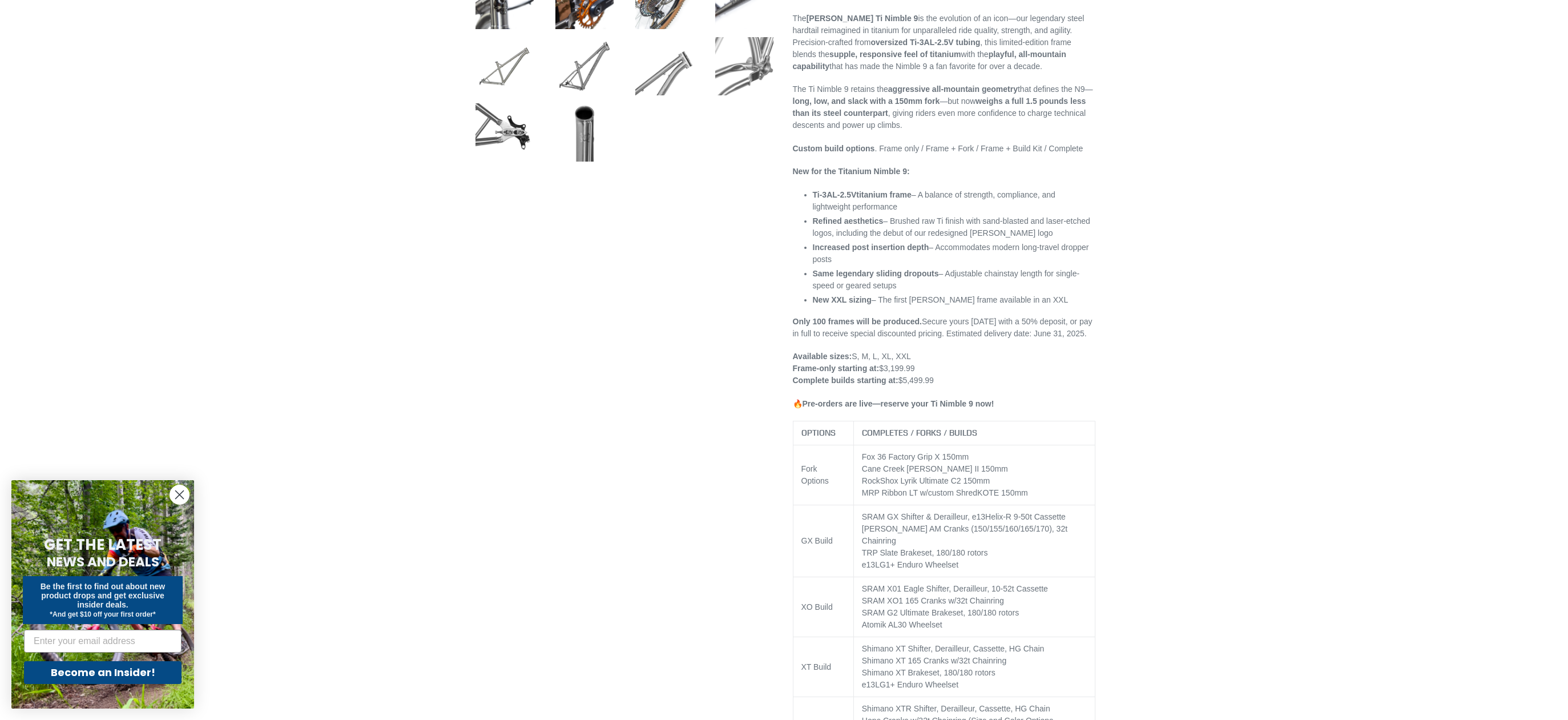
scroll to position [540, 0]
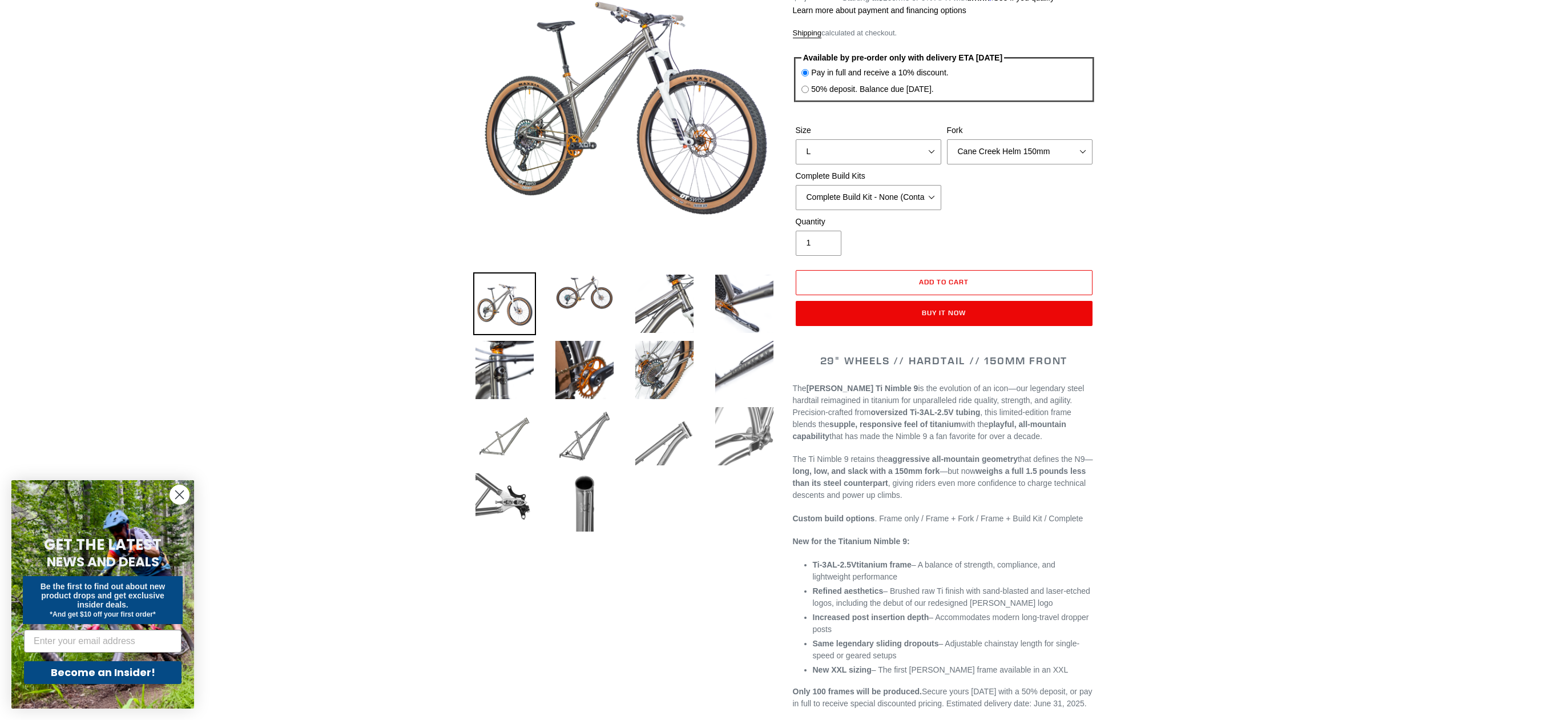
scroll to position [169, 0]
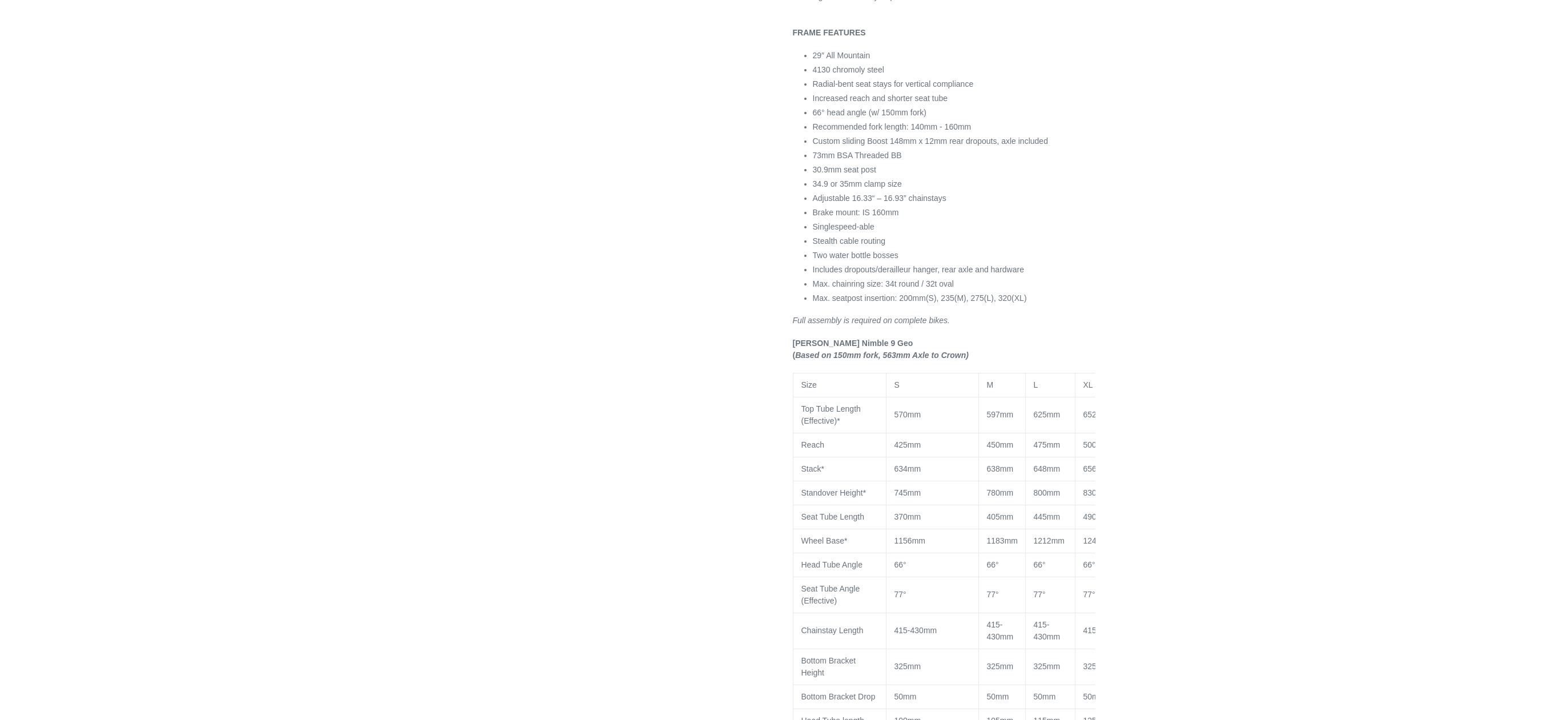
select select "highest-rating"
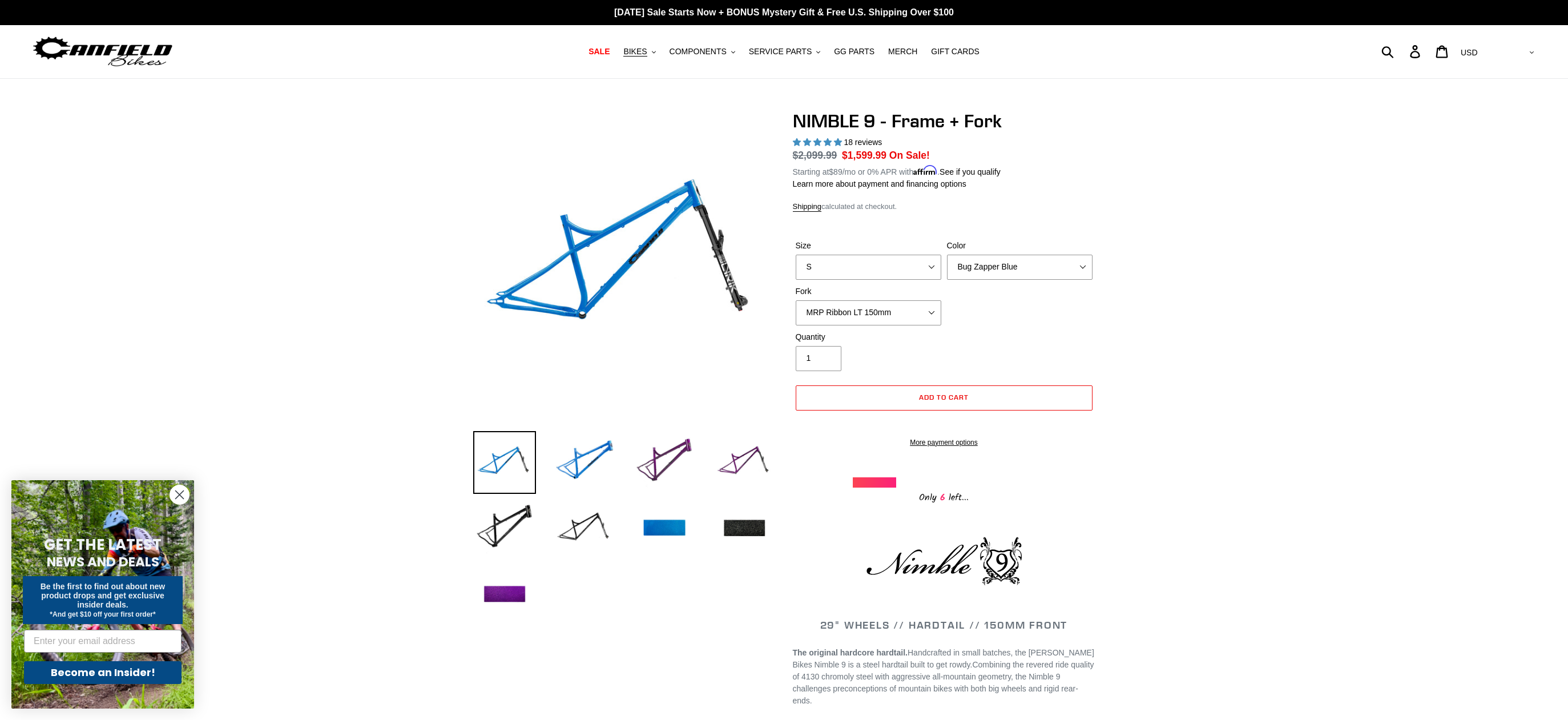
click at [926, 313] on select "MRP Ribbon LT 150mm Fox 36 Factory Grip X 150mm (Special Order) RockShox Lyrik …" at bounding box center [869, 312] width 146 height 25
click at [796, 300] on select "MRP Ribbon LT 150mm Fox 36 Factory Grip X 150mm (Special Order) RockShox Lyrik …" at bounding box center [869, 312] width 146 height 25
click at [913, 314] on select "MRP Ribbon LT 150mm Fox 36 Factory Grip X 150mm (Special Order) RockShox Lyrik …" at bounding box center [869, 312] width 146 height 25
select select "RockShox Lyrik Ultimate 150mm (Gloss Black - Special Order)"
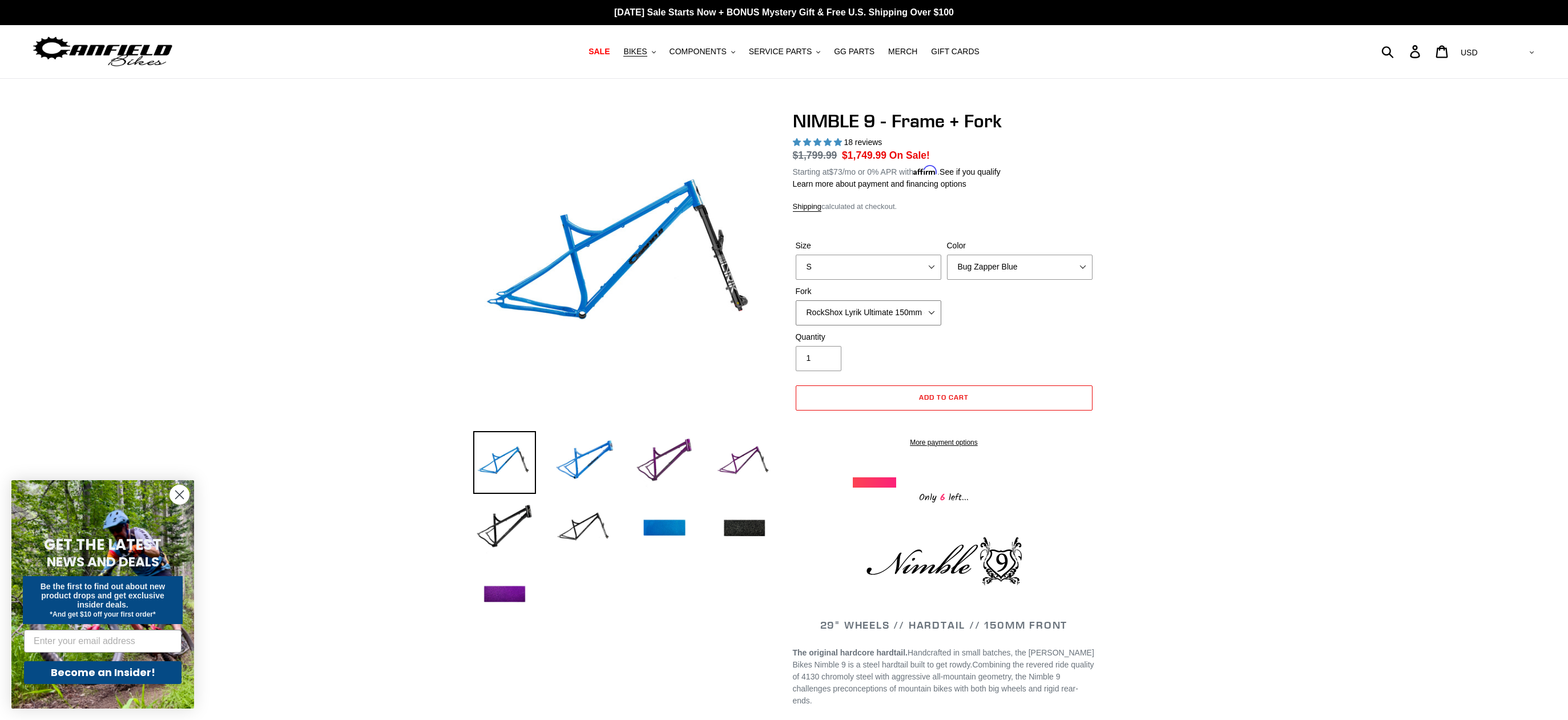
click at [796, 300] on select "MRP Ribbon LT 150mm Fox 36 Factory Grip X 150mm (Special Order) RockShox Lyrik …" at bounding box center [869, 312] width 146 height 25
click at [1017, 318] on div "Size S M L XL Color Bug Zapper Blue Purple Haze - Sold Out Galaxy Black Fork MR…" at bounding box center [944, 285] width 303 height 91
click at [1020, 272] on select "Bug Zapper Blue Purple Haze - Sold Out Galaxy Black" at bounding box center [1020, 267] width 146 height 25
select select "Galaxy Black"
click at [947, 255] on select "Bug Zapper Blue Purple Haze - Sold Out Galaxy Black" at bounding box center [1020, 267] width 146 height 25
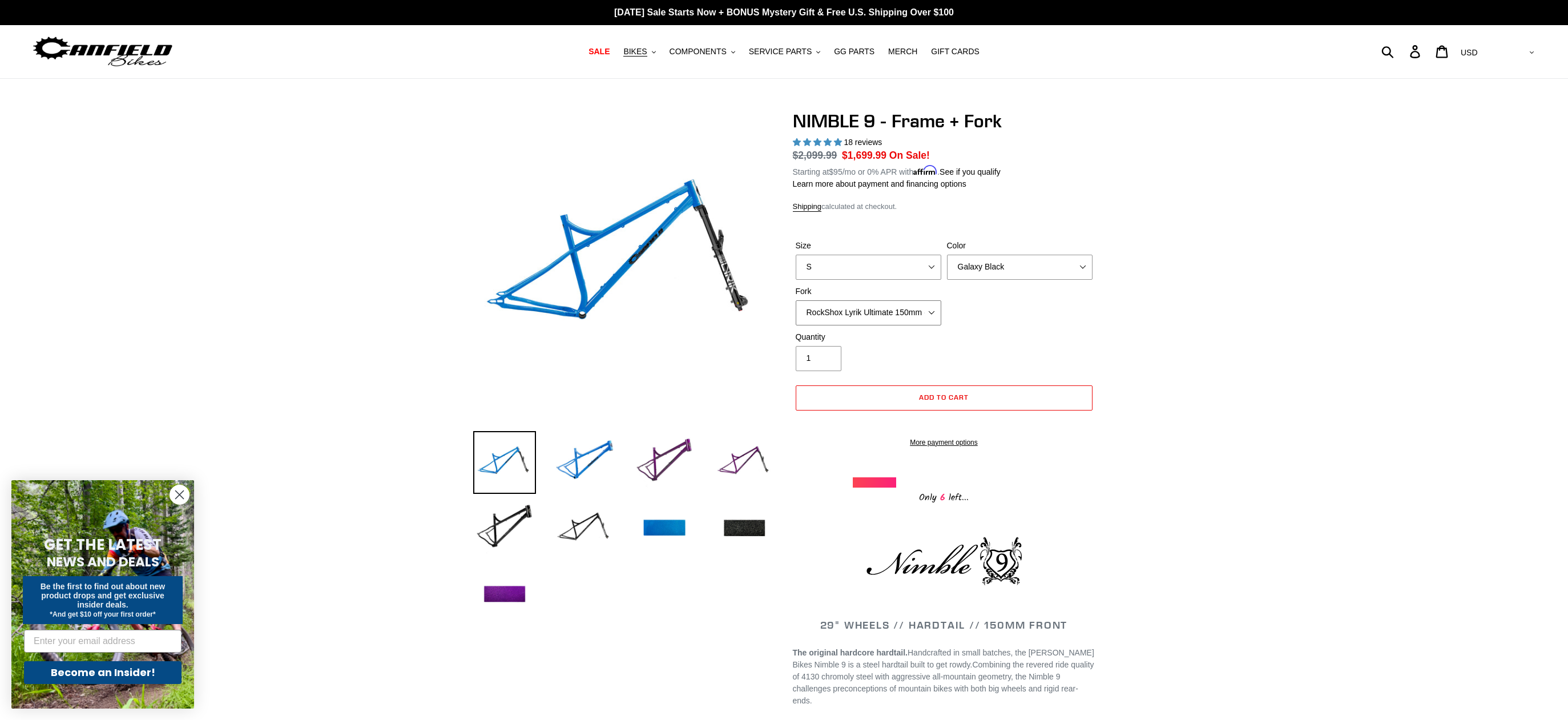
click at [919, 314] on select "MRP Ribbon LT 150mm Fox 36 Factory Grip X 150mm (Special Order) RockShox Lyrik …" at bounding box center [869, 312] width 146 height 25
click at [916, 314] on select "MRP Ribbon LT 150mm Fox 36 Factory Grip X 150mm (Special Order) RockShox Lyrik …" at bounding box center [869, 312] width 146 height 25
click at [742, 523] on img at bounding box center [744, 529] width 63 height 63
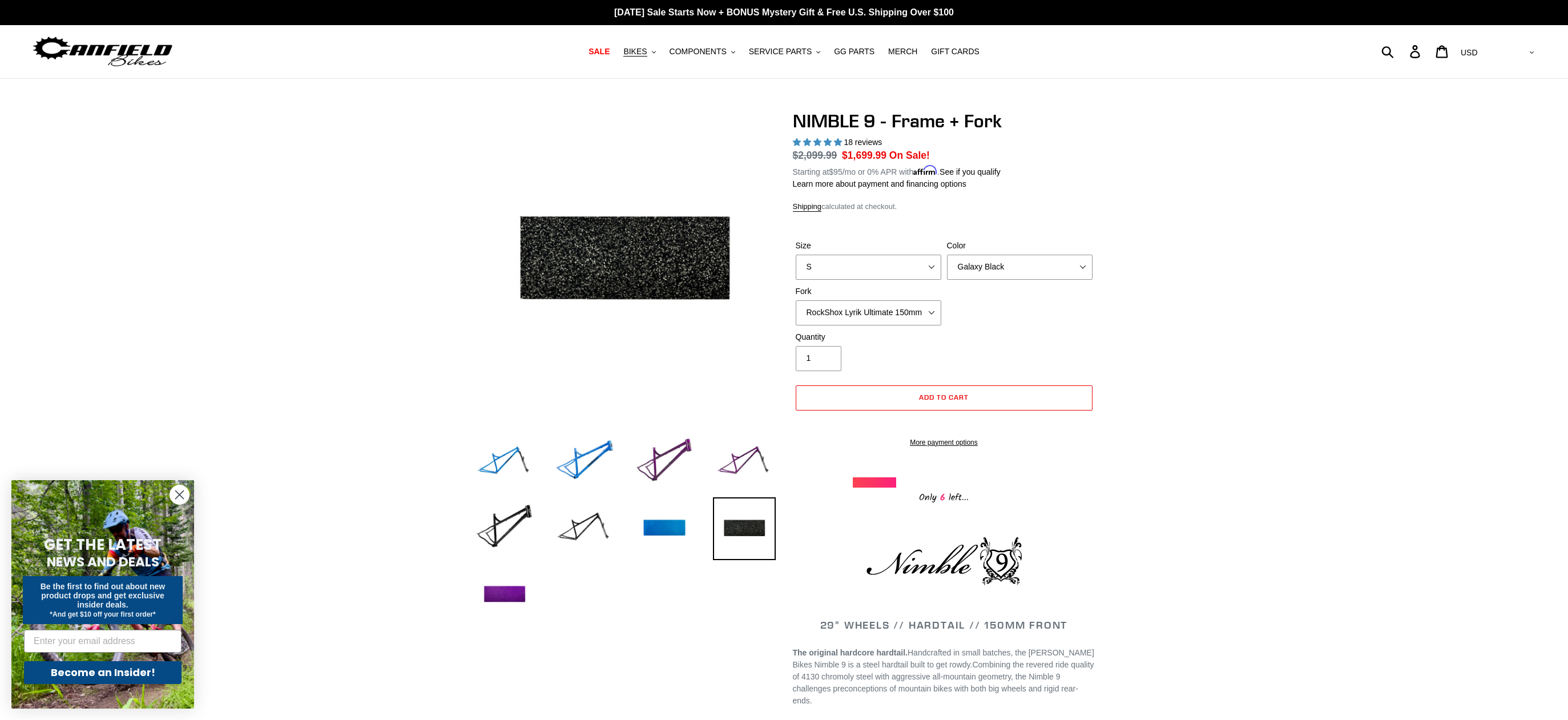
click at [742, 523] on img at bounding box center [744, 529] width 63 height 63
click at [852, 266] on select "S M L XL" at bounding box center [869, 267] width 146 height 25
select select "XL"
click at [796, 255] on select "S M L XL" at bounding box center [869, 267] width 146 height 25
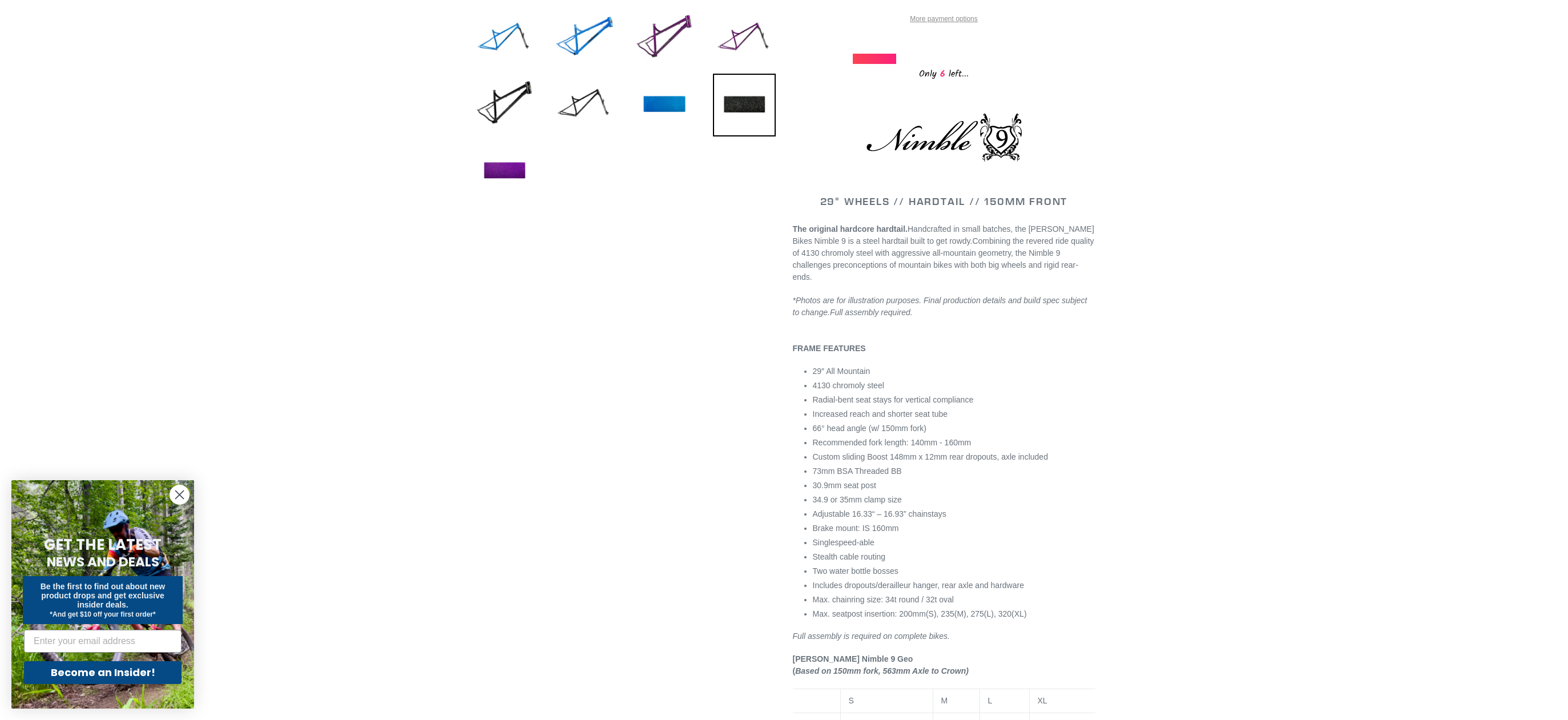
scroll to position [170, 0]
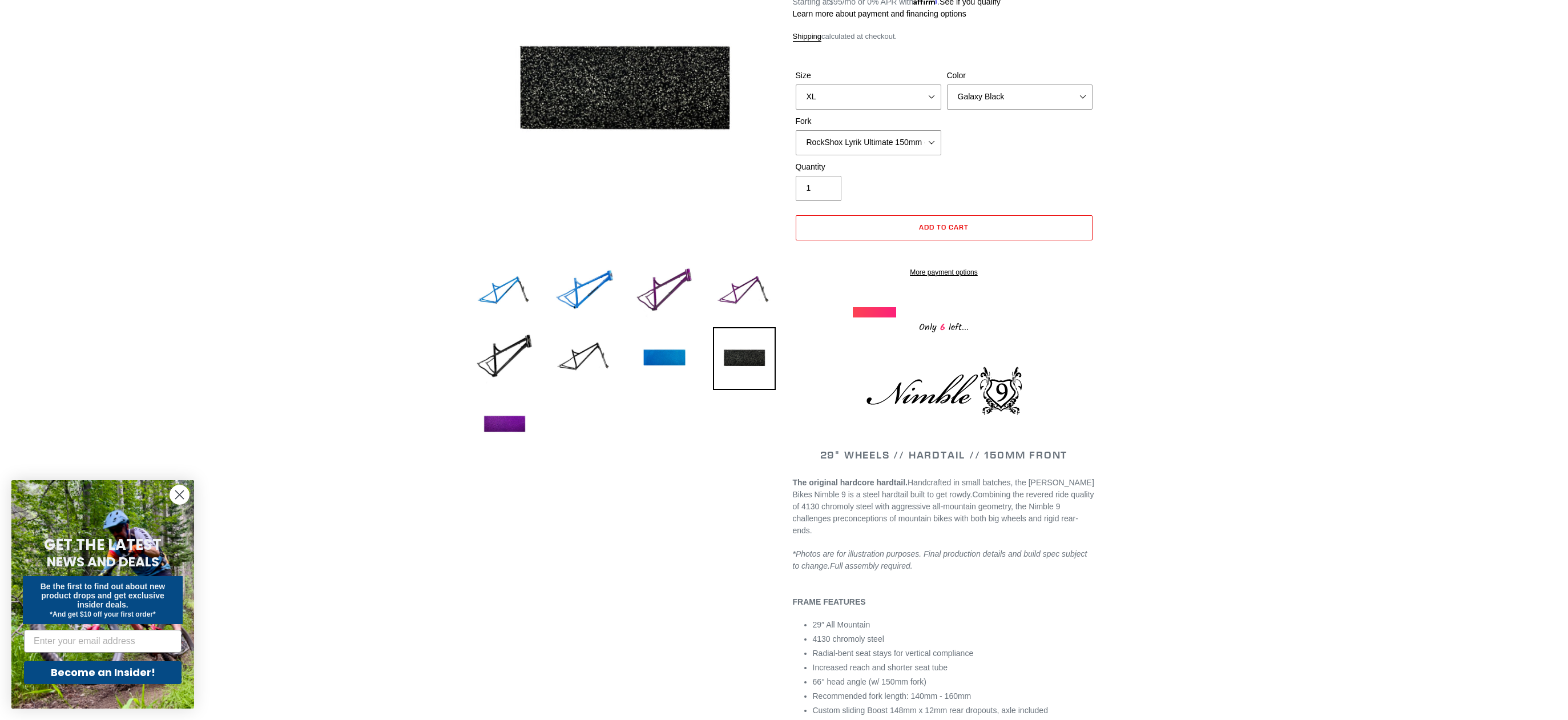
click at [885, 318] on div at bounding box center [875, 312] width 44 height 10
click at [998, 84] on select "Bug Zapper Blue Purple Haze - Sold Out Galaxy Black" at bounding box center [1020, 97] width 146 height 25
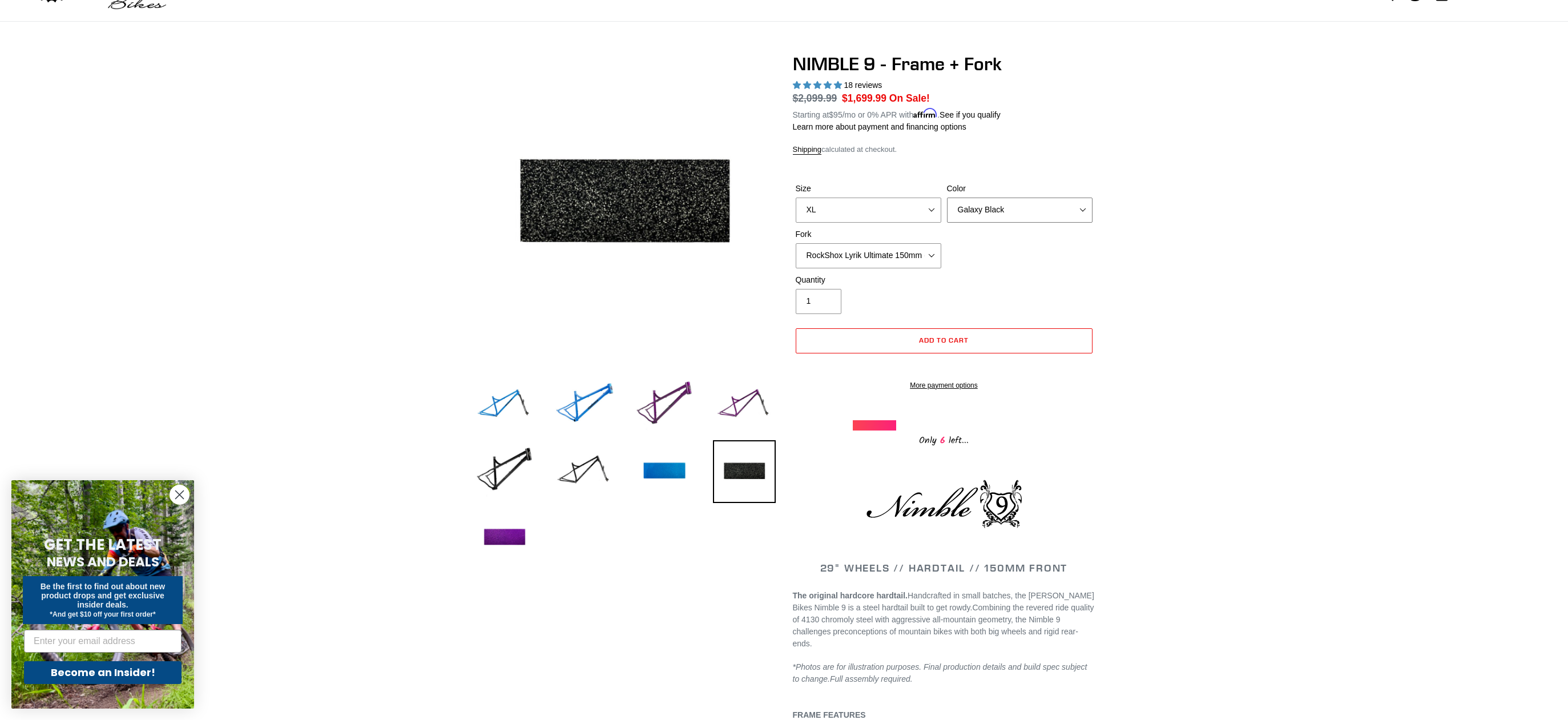
scroll to position [0, 0]
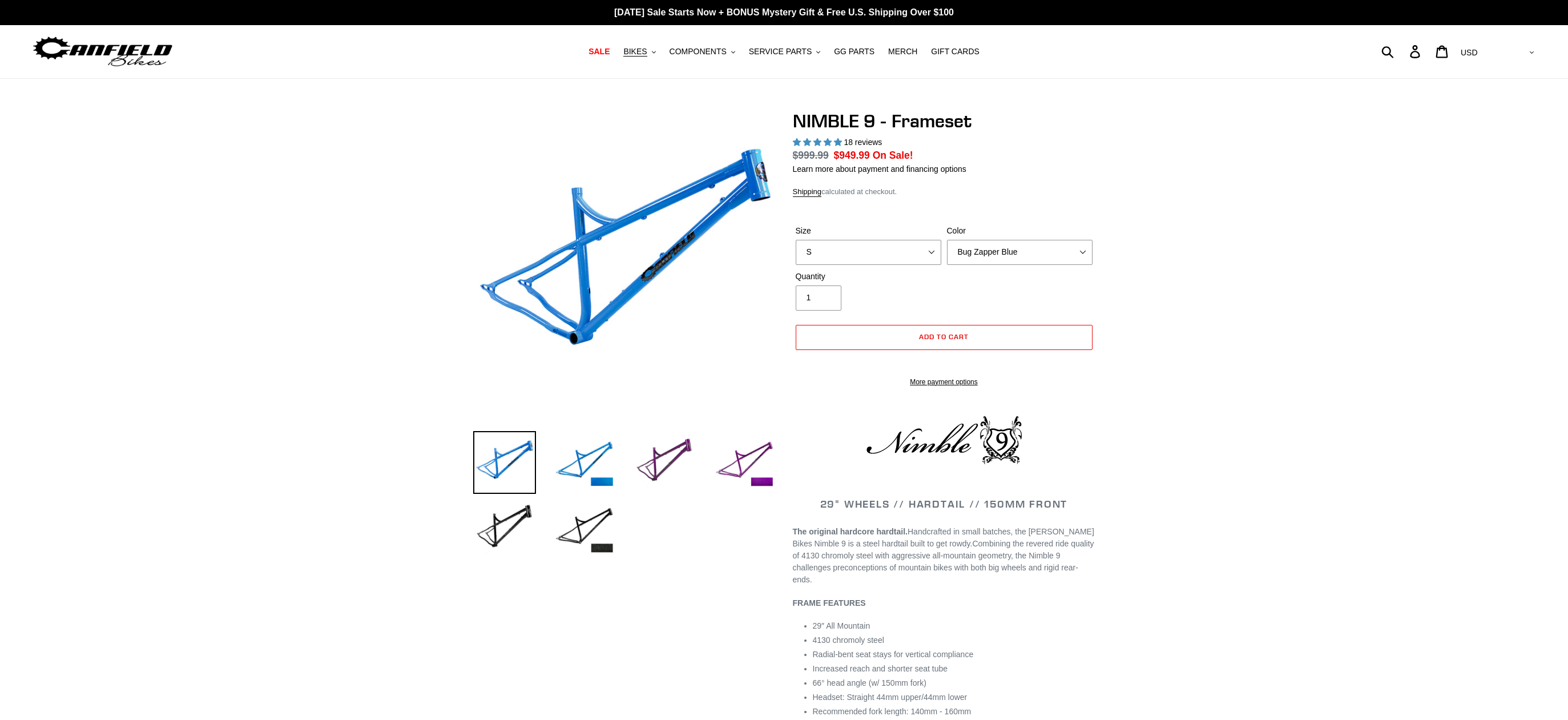
select select "highest-rating"
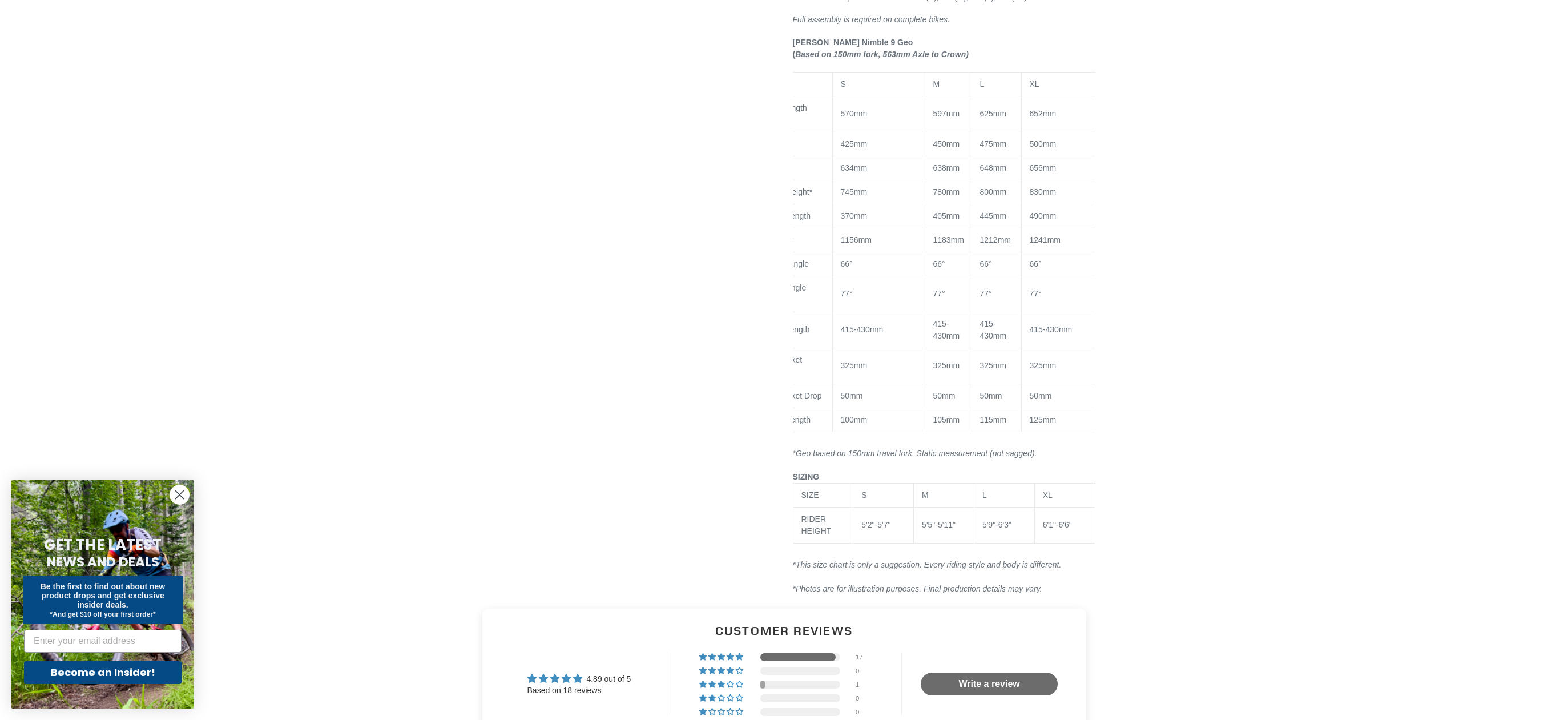
scroll to position [0, 54]
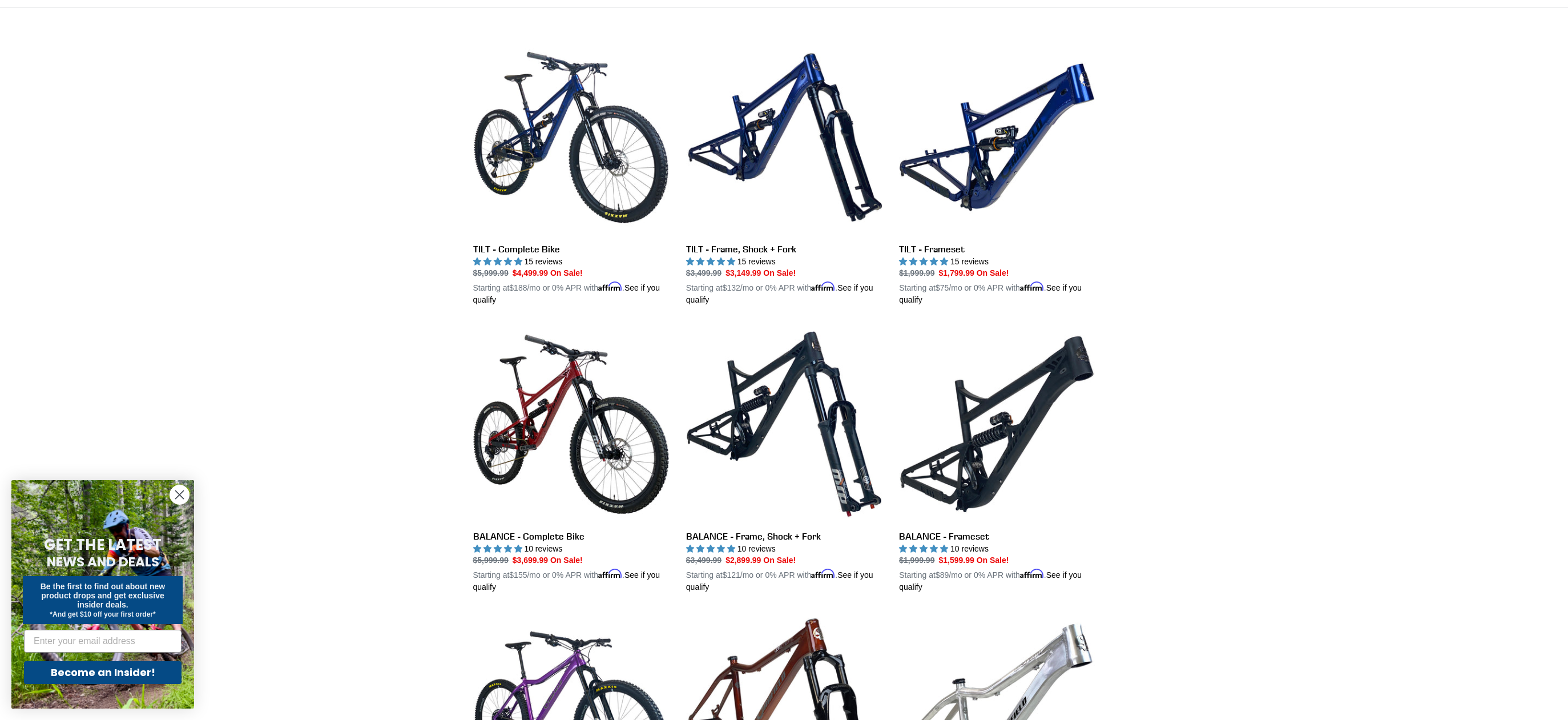
scroll to position [670, 0]
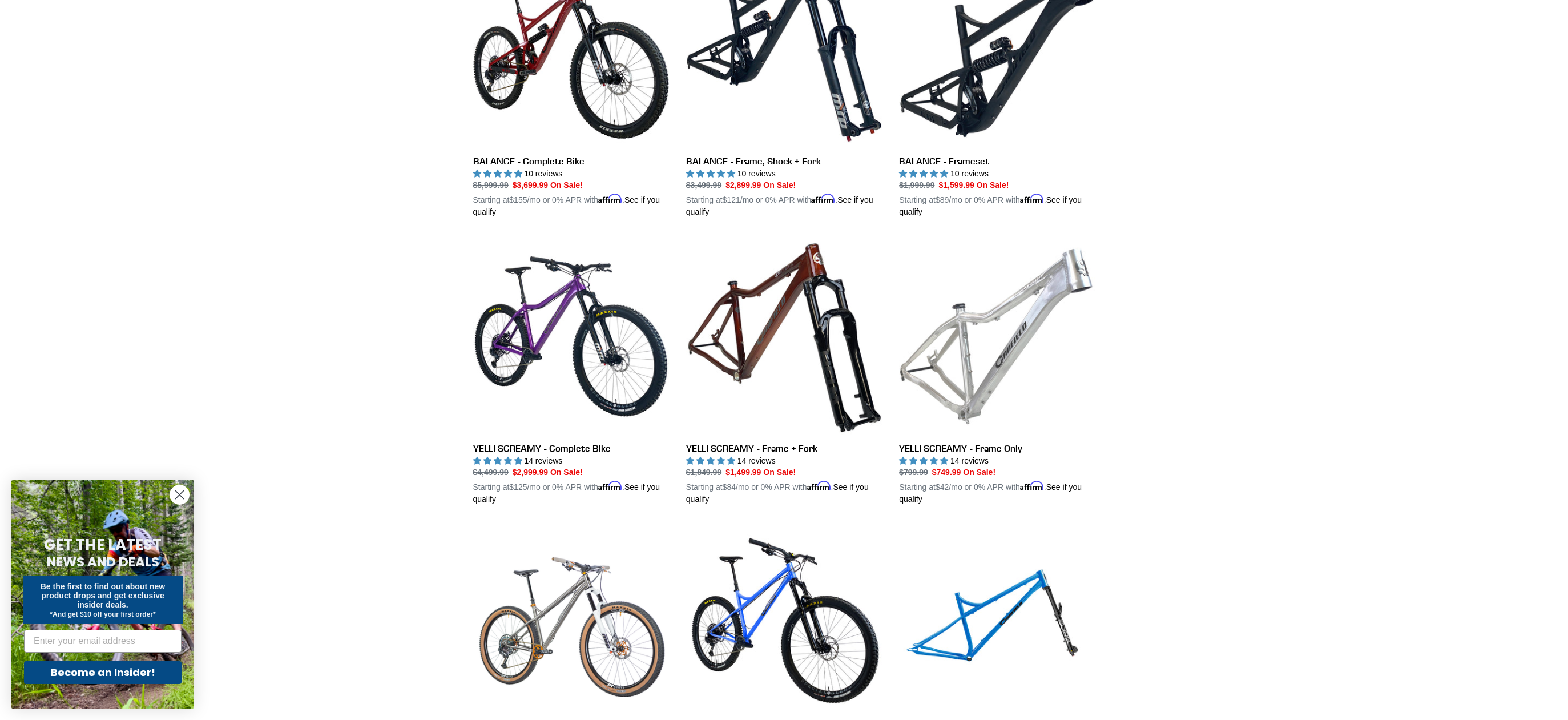
click at [982, 446] on link "YELLI SCREAMY - Frame Only" at bounding box center [997, 372] width 196 height 267
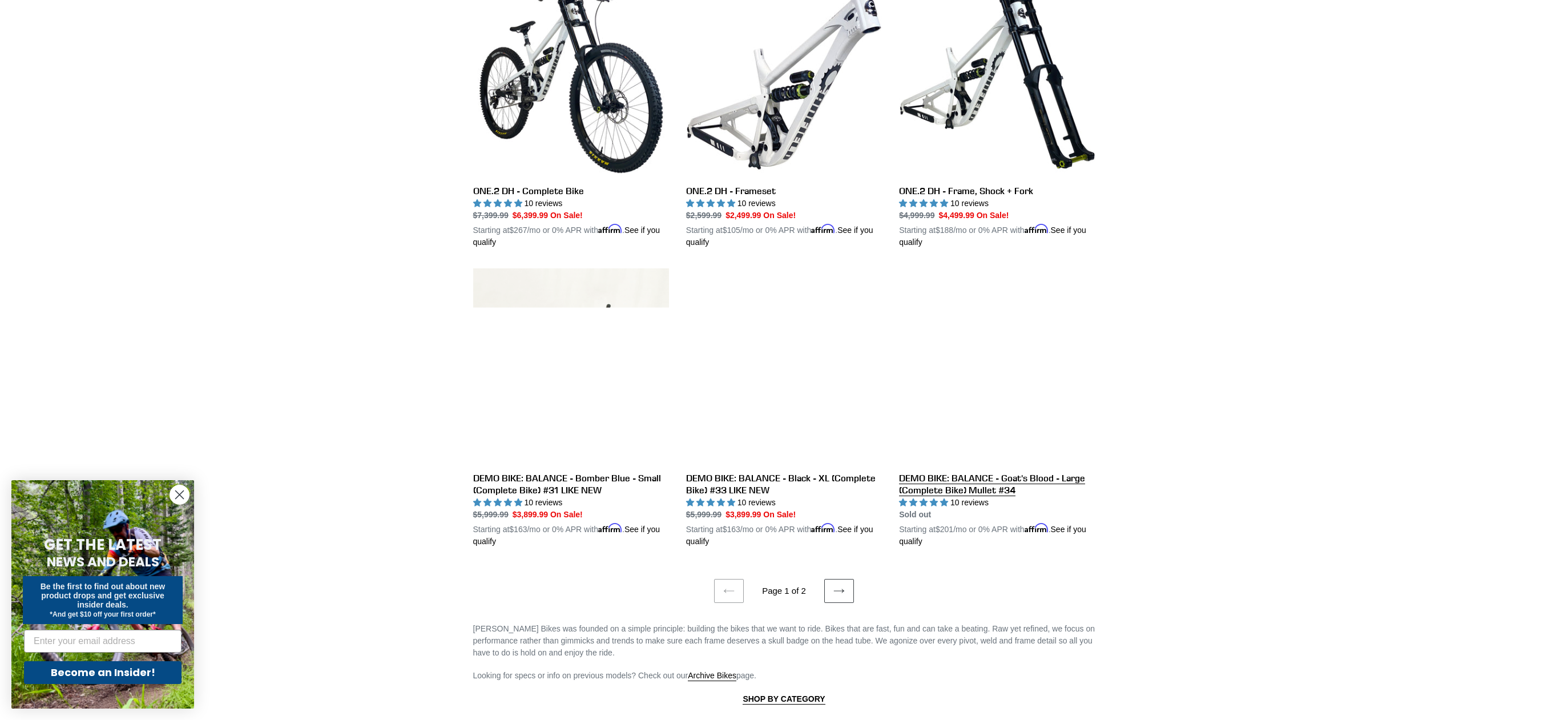
scroll to position [2078, 0]
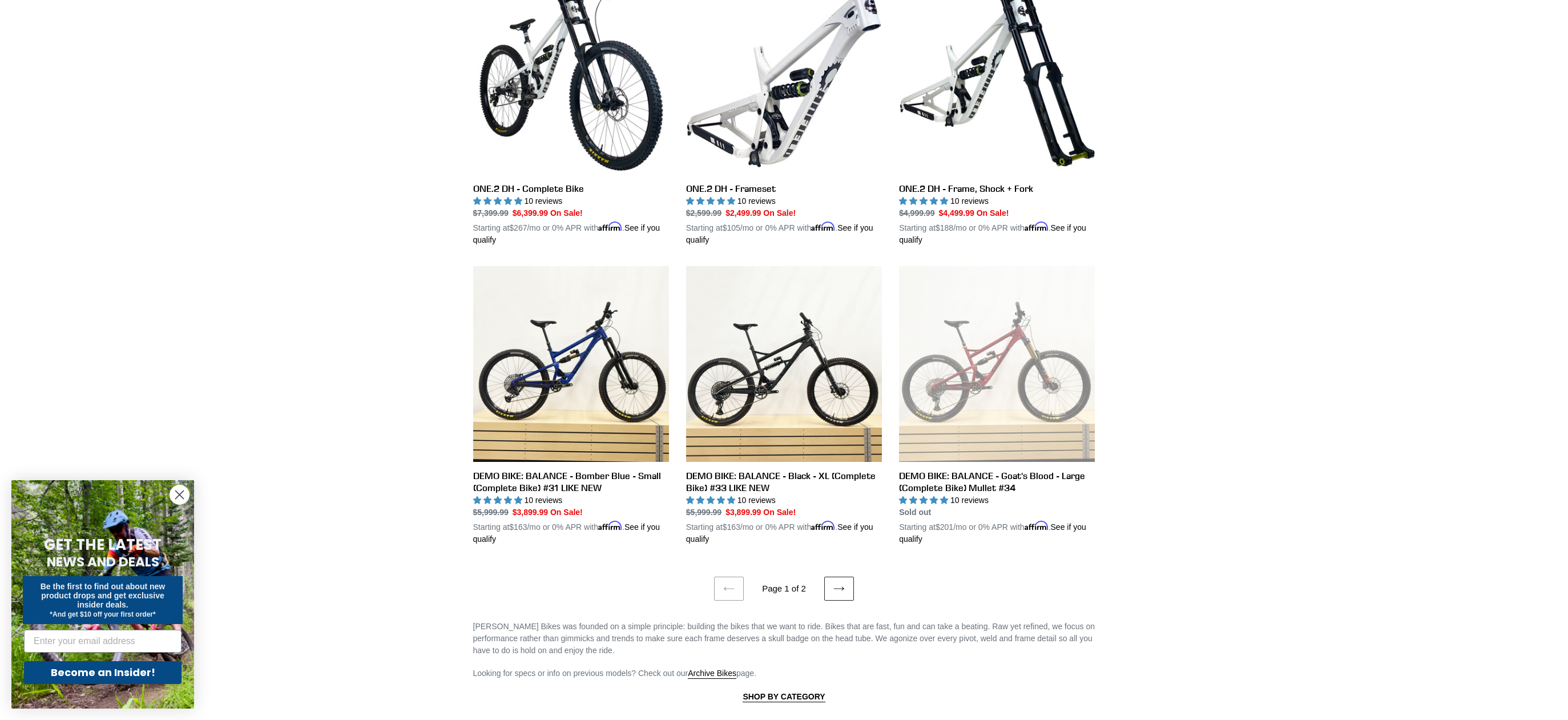
click at [839, 583] on icon at bounding box center [839, 589] width 12 height 12
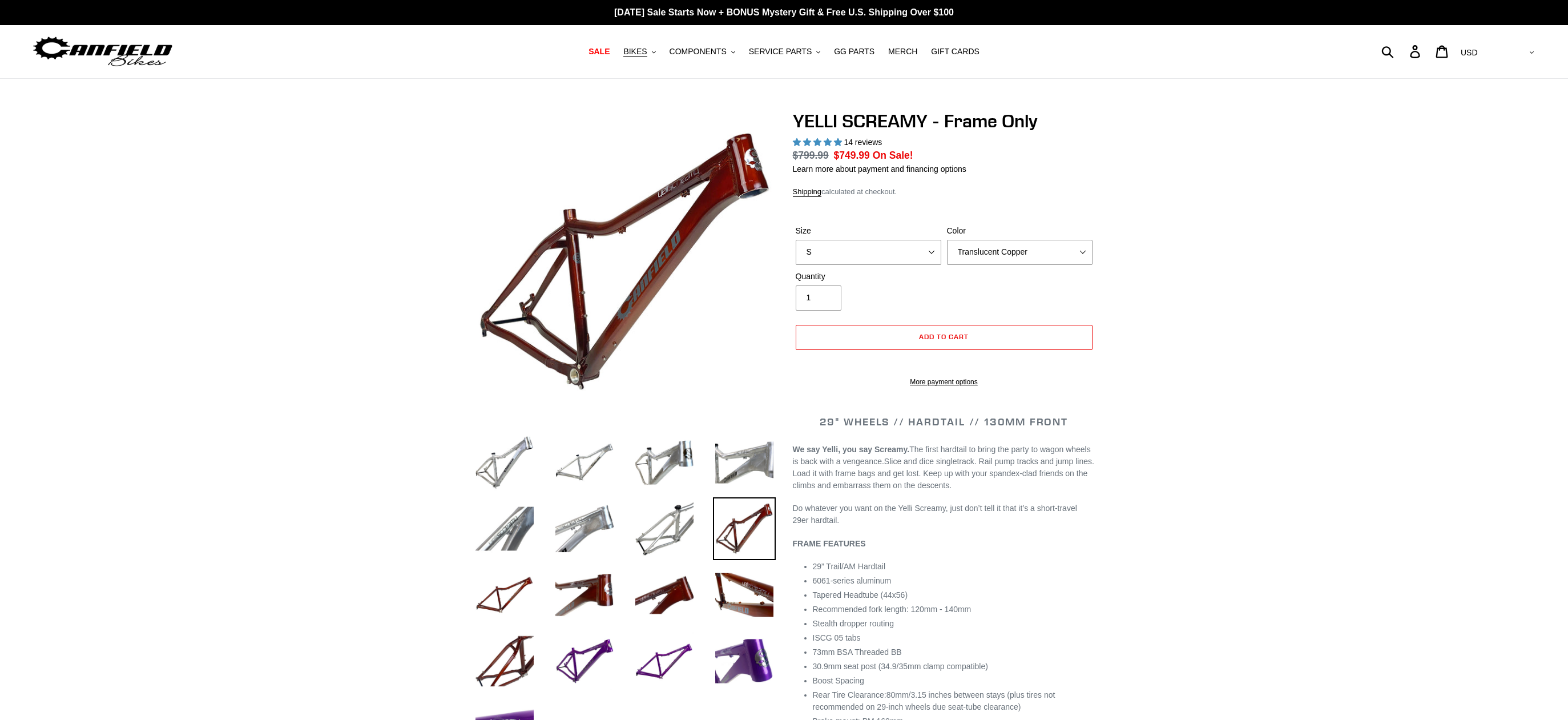
select select "highest-rating"
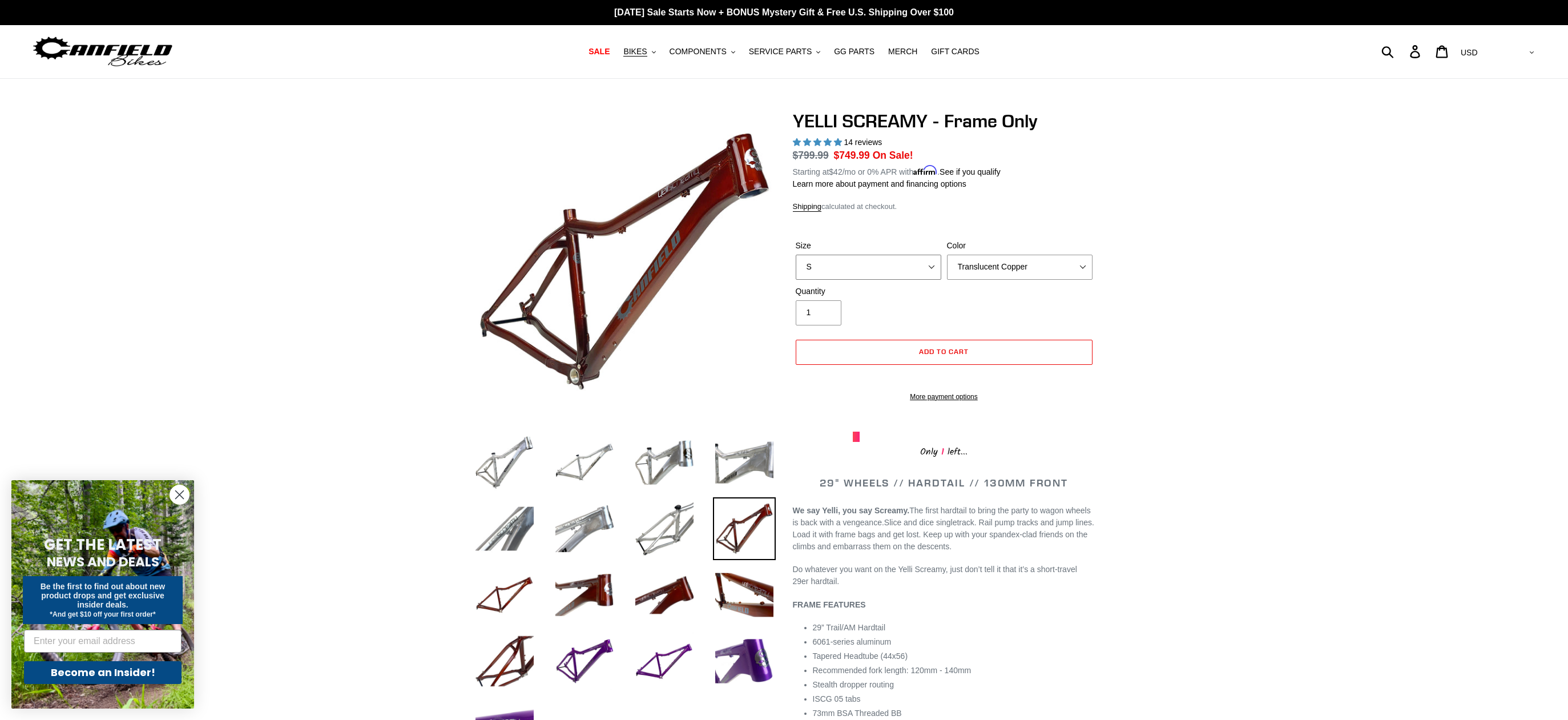
click at [914, 269] on select "S M L XL" at bounding box center [869, 267] width 146 height 25
select select "XL"
click at [796, 255] on select "S M L XL" at bounding box center [869, 267] width 146 height 25
click at [992, 271] on select "Translucent Copper Purple Haze Raw" at bounding box center [1020, 267] width 146 height 25
click at [947, 255] on select "Translucent Copper Purple Haze Raw" at bounding box center [1020, 267] width 146 height 25
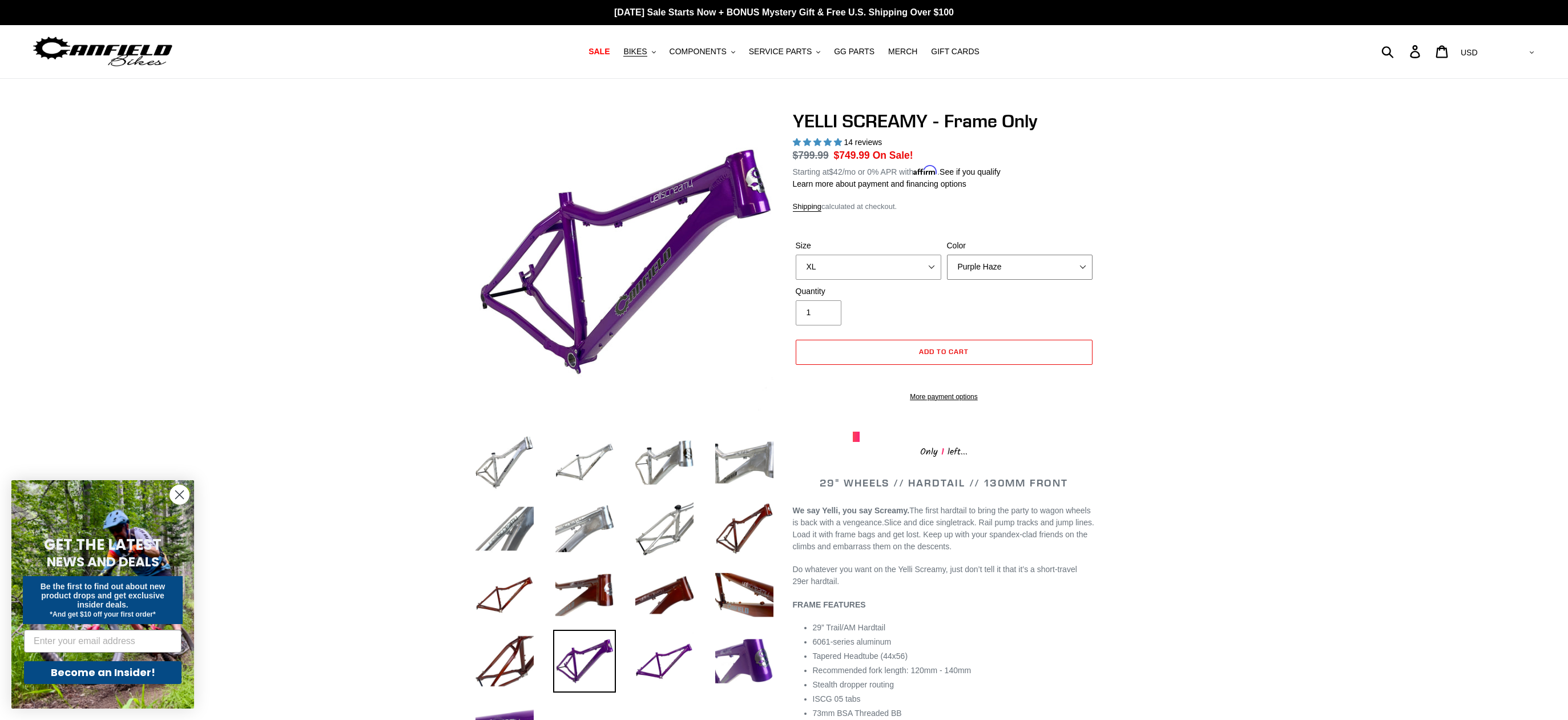
click at [995, 273] on select "Translucent Copper Purple Haze Raw" at bounding box center [1020, 267] width 146 height 25
click at [947, 255] on select "Translucent Copper Purple Haze Raw" at bounding box center [1020, 267] width 146 height 25
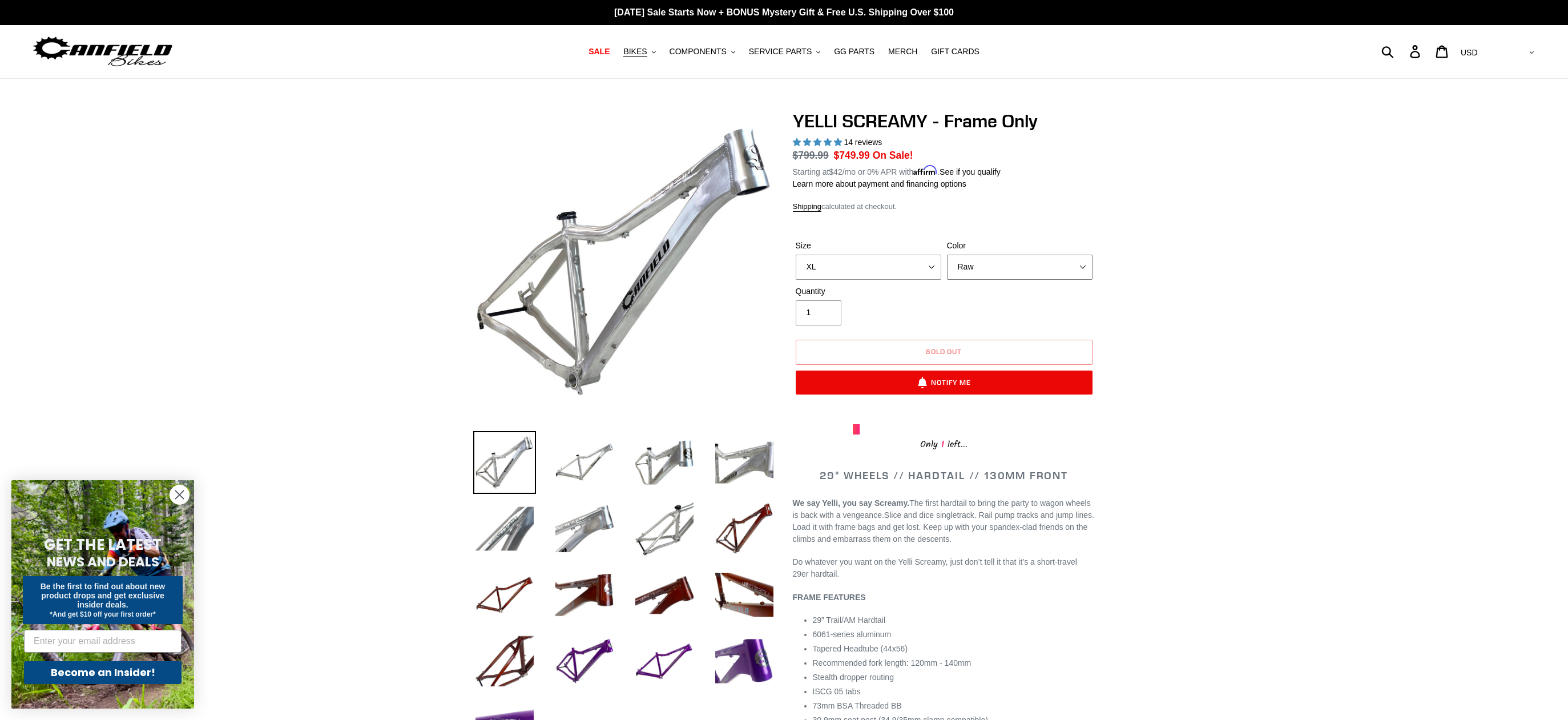
click at [1077, 258] on select "Translucent Copper Purple Haze Raw" at bounding box center [1020, 267] width 146 height 25
select select "Purple Haze"
click at [947, 255] on select "Translucent Copper Purple Haze Raw" at bounding box center [1020, 267] width 146 height 25
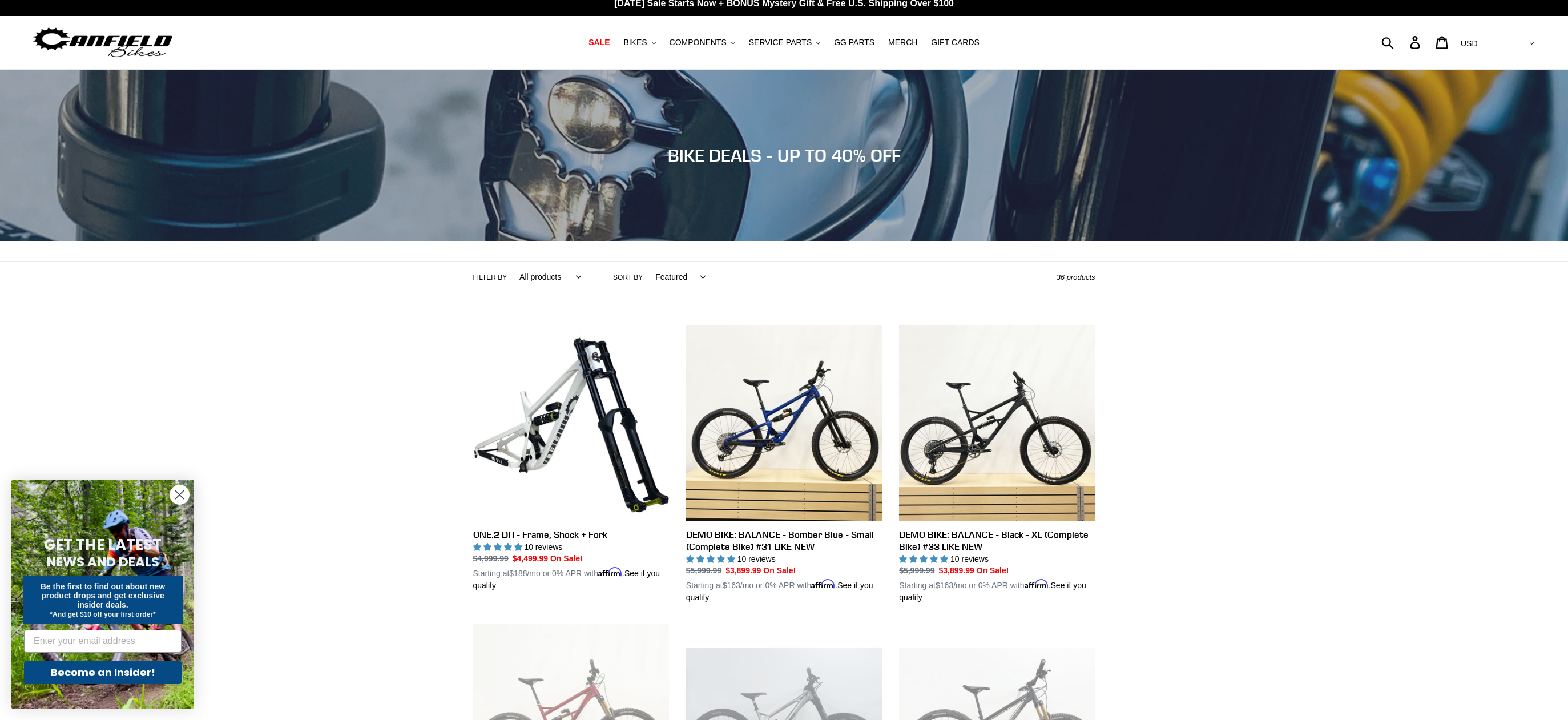
scroll to position [59, 0]
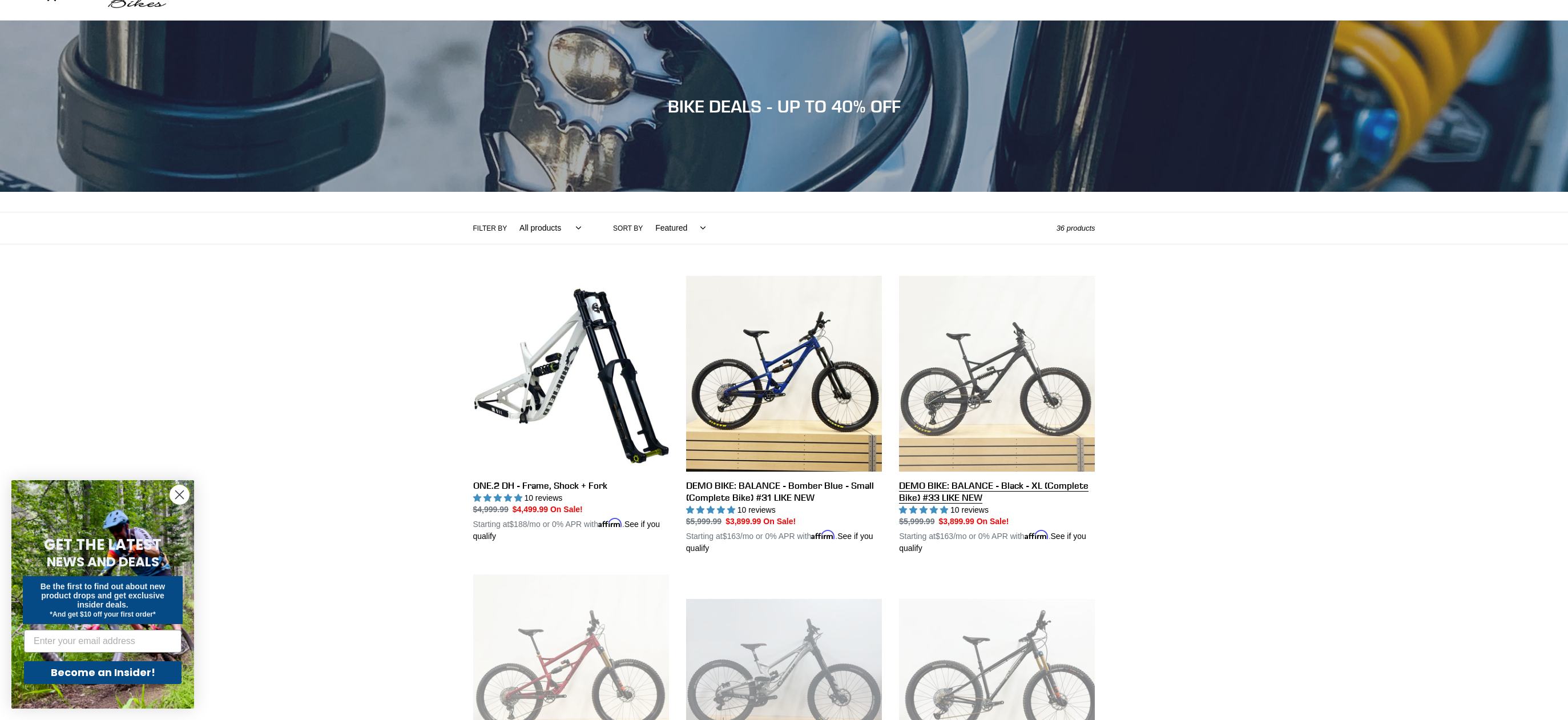
click at [1019, 418] on link "DEMO BIKE: BALANCE - Black - XL (Complete Bike) #33 LIKE NEW" at bounding box center [997, 415] width 196 height 279
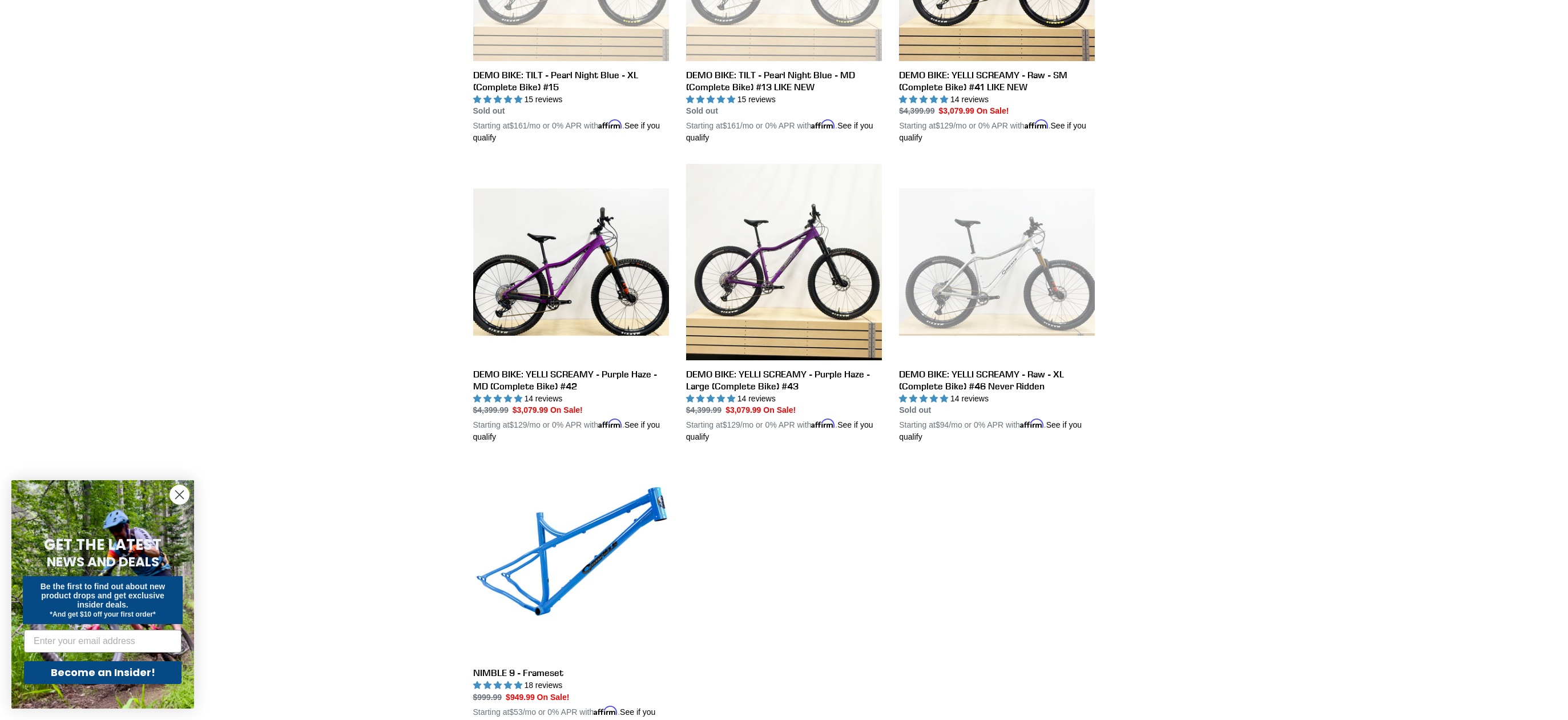
scroll to position [1188, 0]
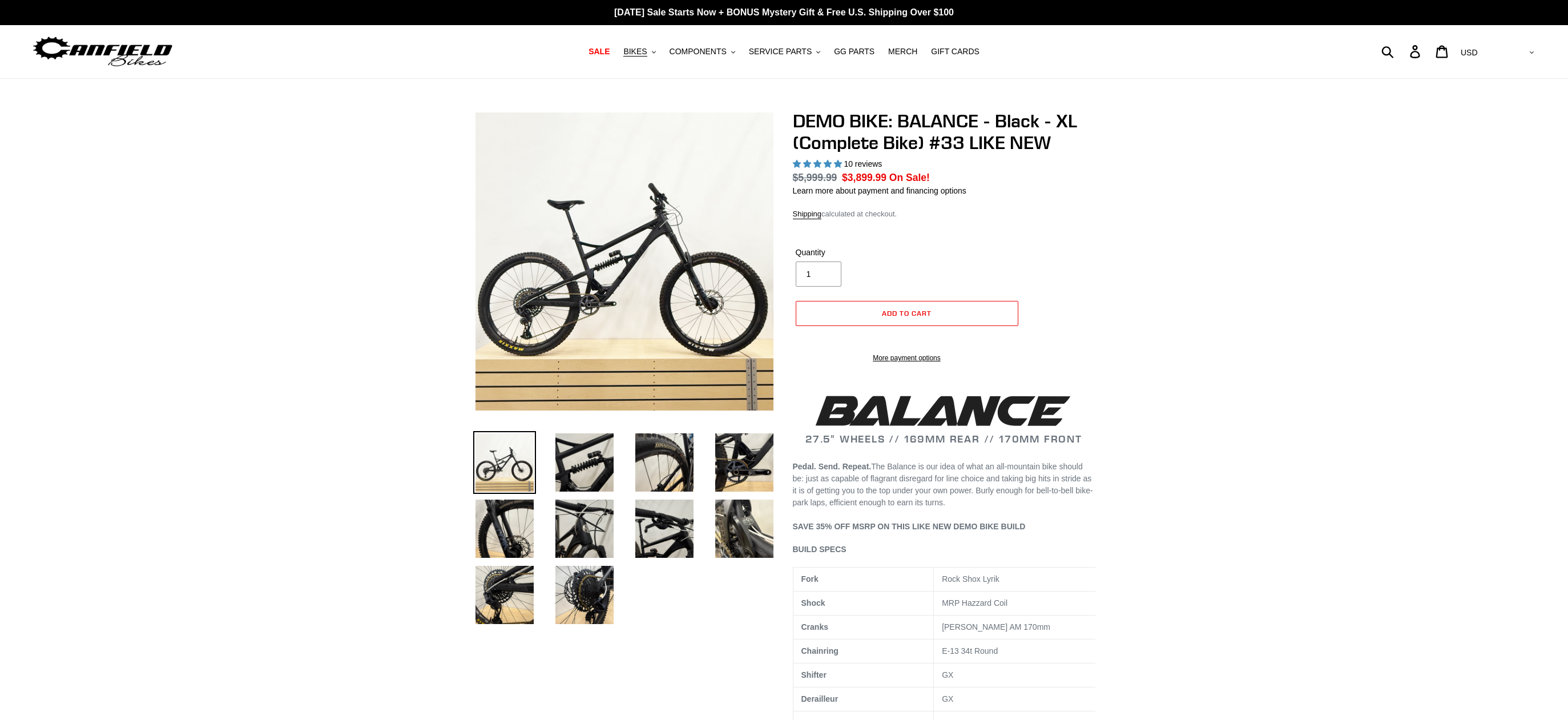
select select "highest-rating"
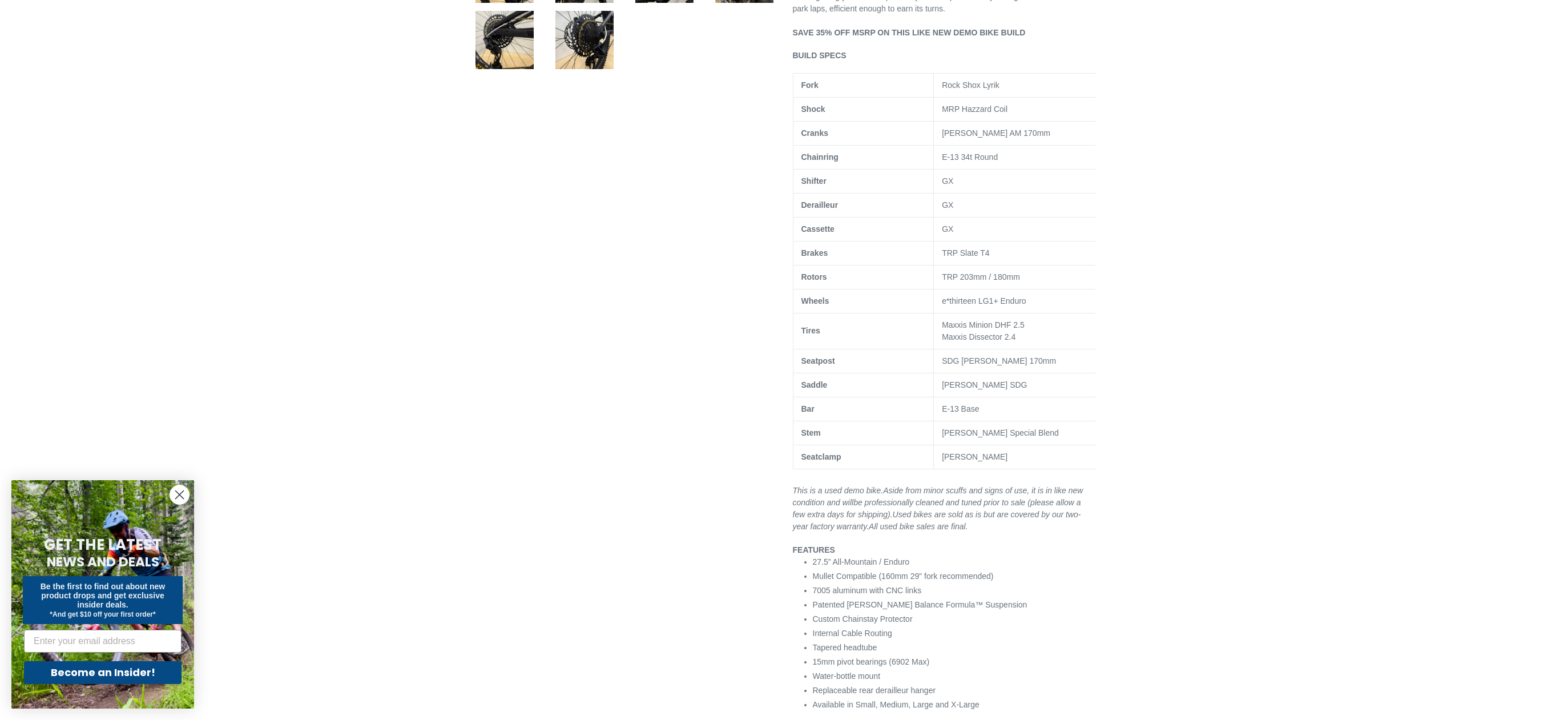
scroll to position [755, 0]
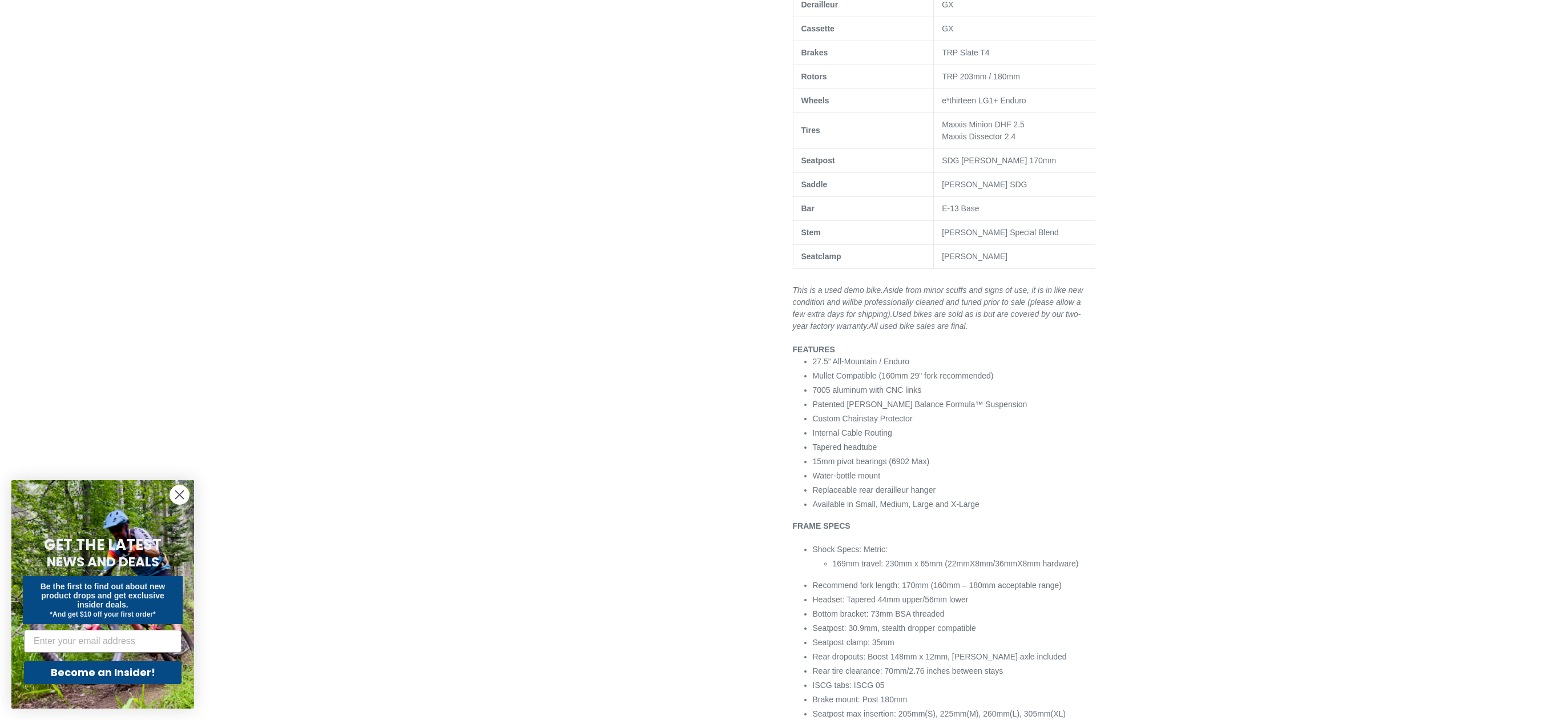
click at [1056, 382] on li "Mullet Compatible (160mm 29" fork recommended)" at bounding box center [954, 376] width 282 height 12
